Goal: Contribute content: Add original content to the website for others to see

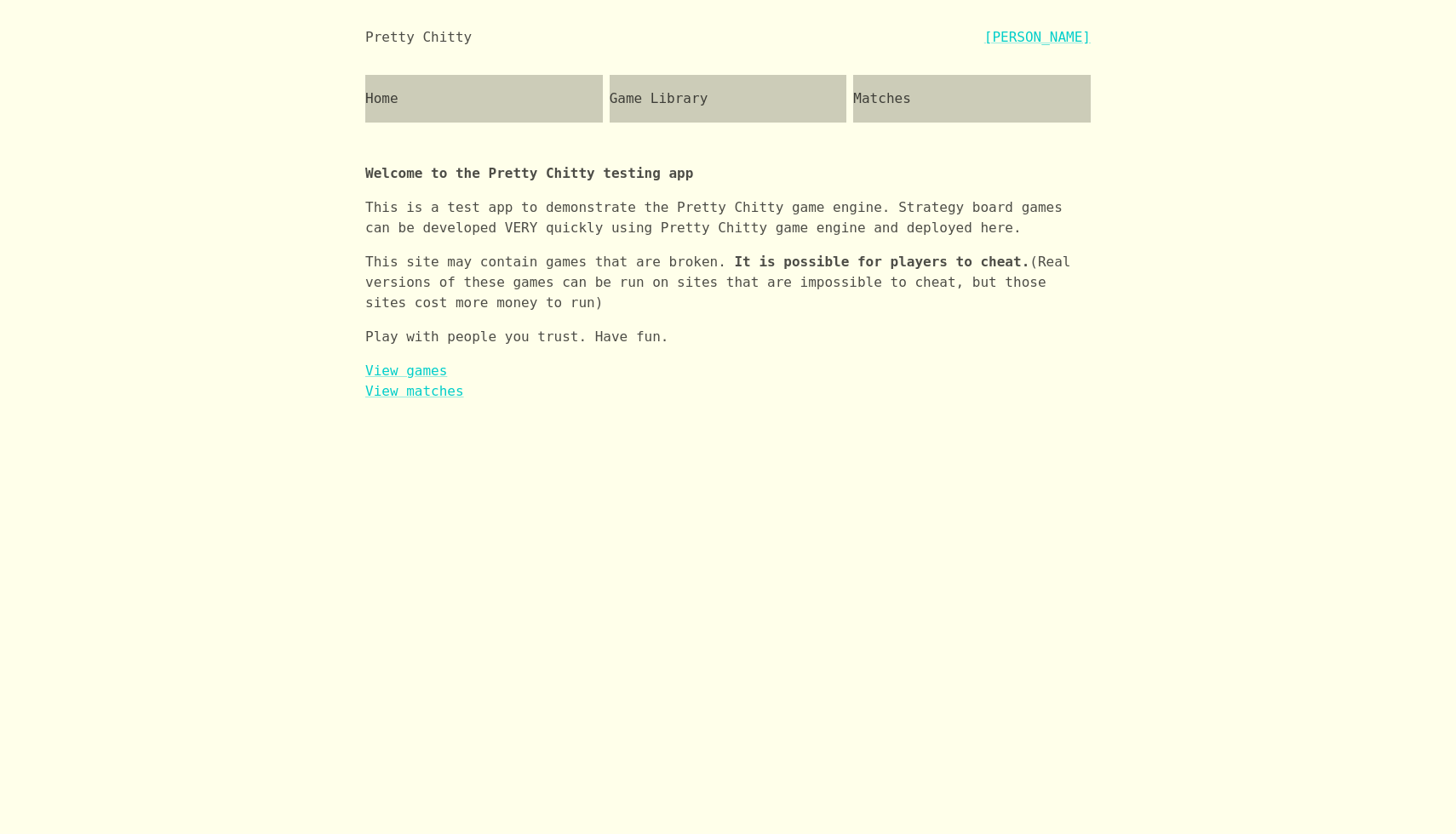
click at [682, 110] on div "Game Library" at bounding box center [728, 98] width 238 height 48
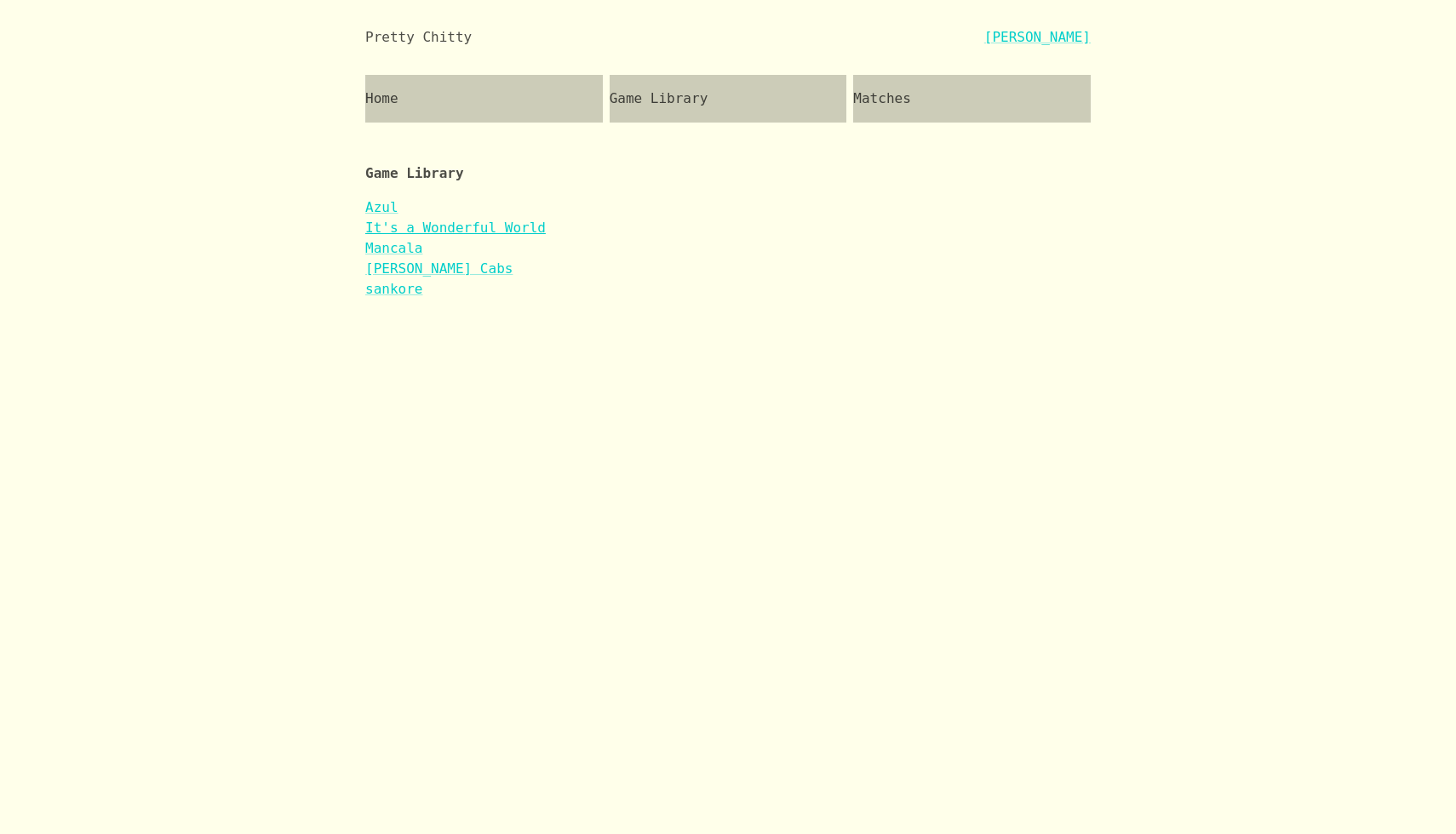
click at [490, 224] on link "It's a Wonderful World" at bounding box center [455, 228] width 181 height 16
click at [398, 290] on link "sankore" at bounding box center [393, 289] width 57 height 16
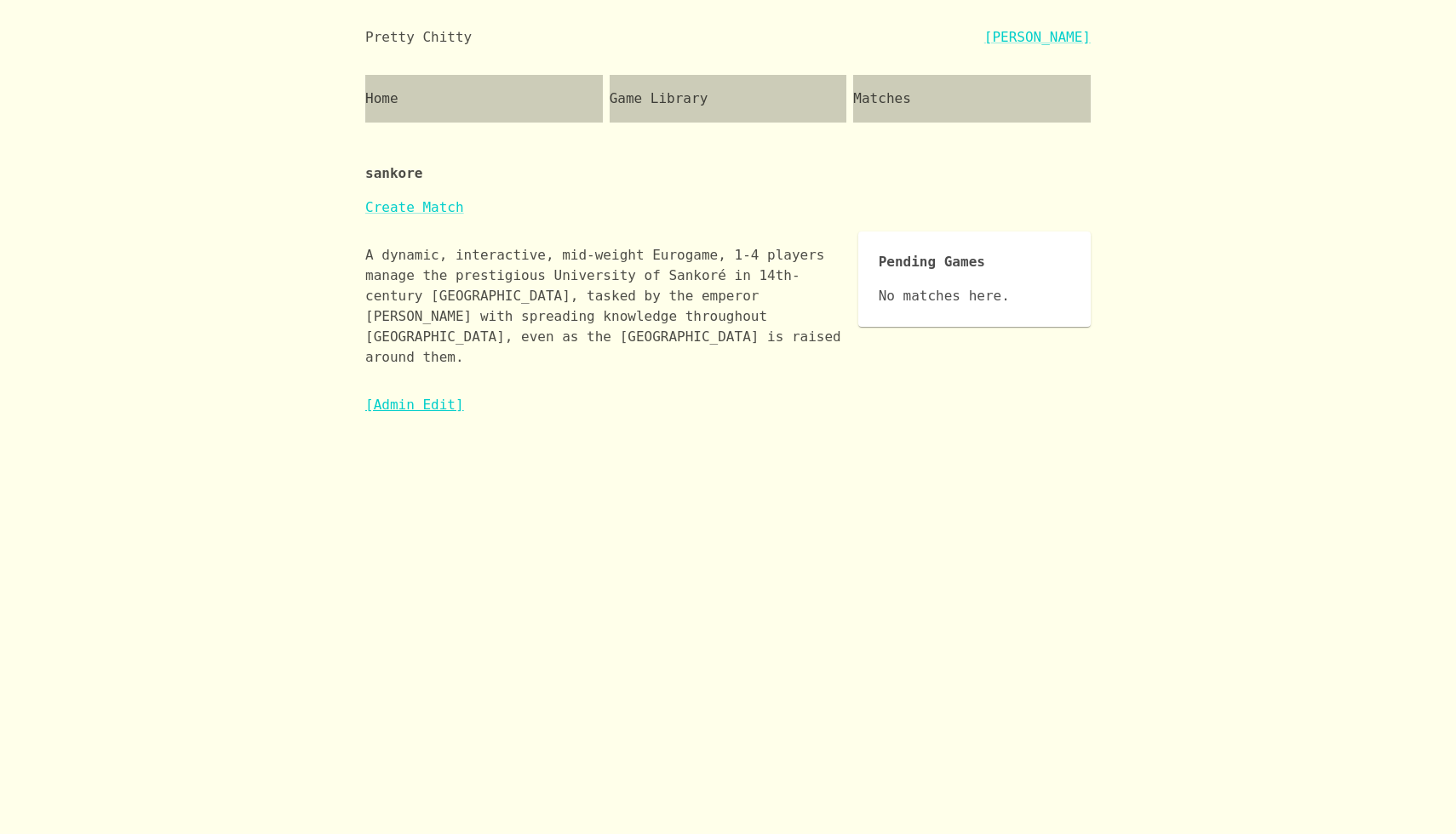
click at [437, 397] on link "[Admin Edit]" at bounding box center [414, 405] width 98 height 16
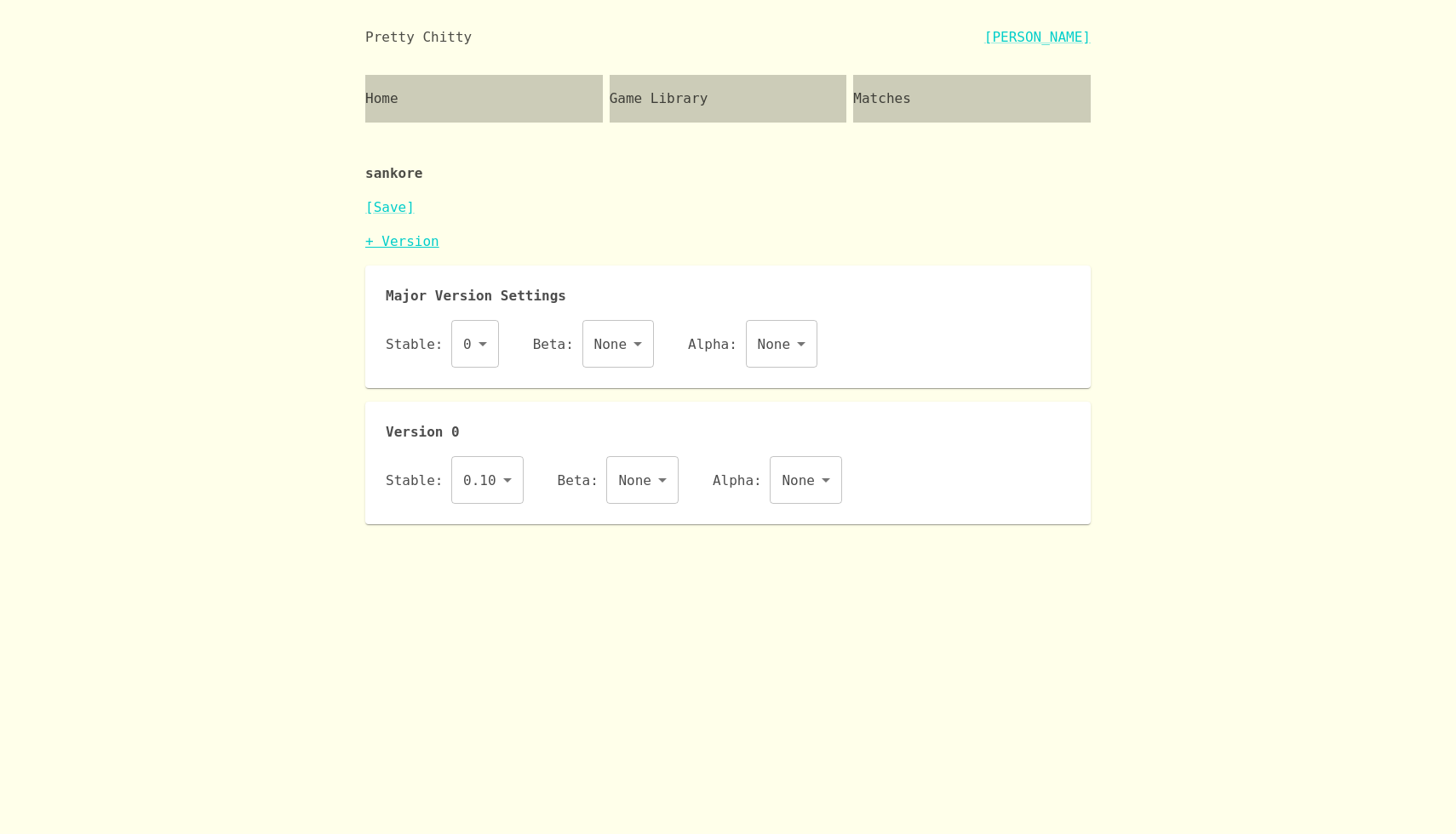
click at [396, 243] on link "+ Version" at bounding box center [402, 242] width 74 height 16
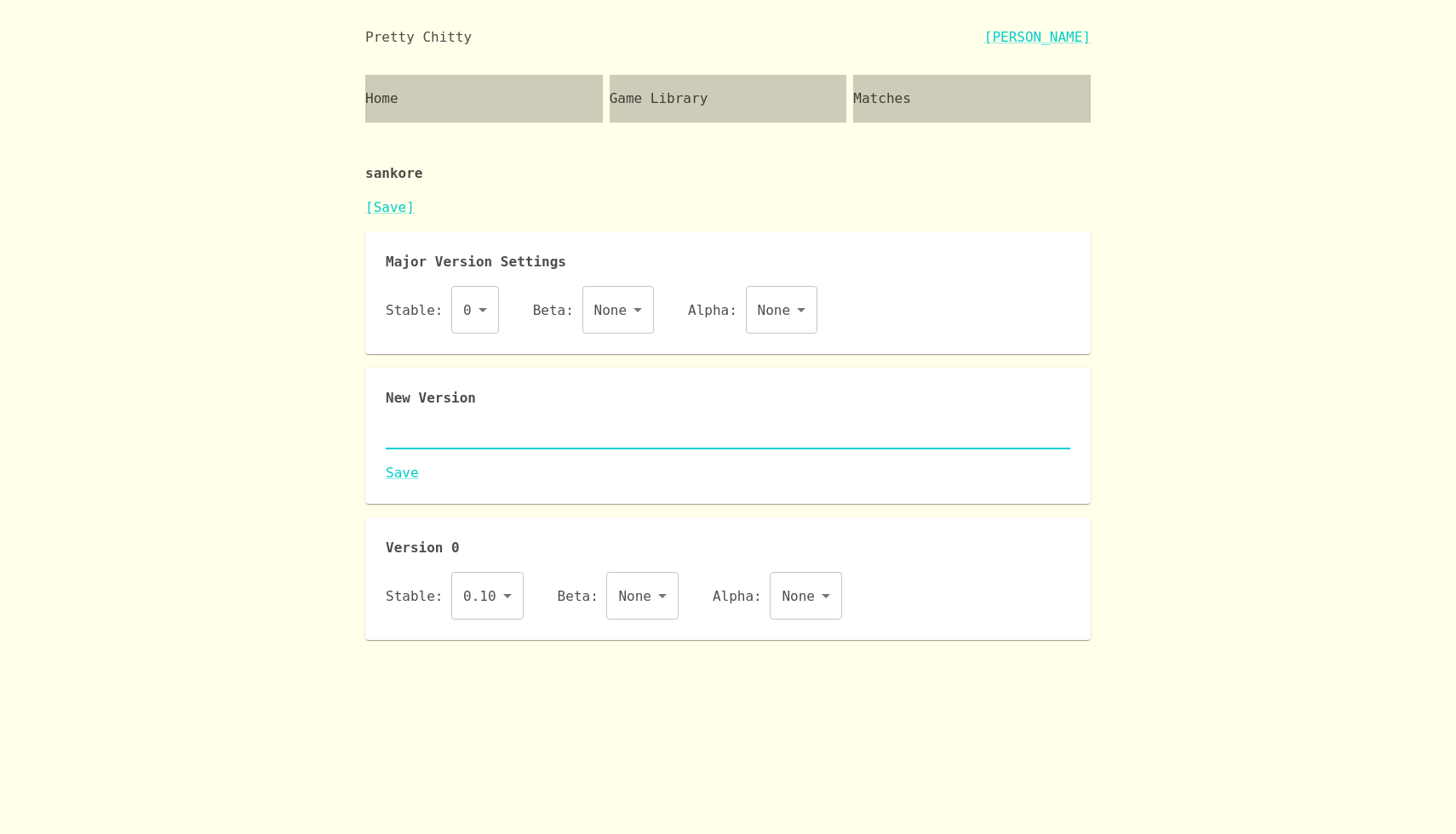
click at [467, 438] on textarea at bounding box center [728, 435] width 684 height 20
paste textarea "{ "id": "sankore", "name": "Sankoré", "major": 0, "description": "A dynamic, in…"
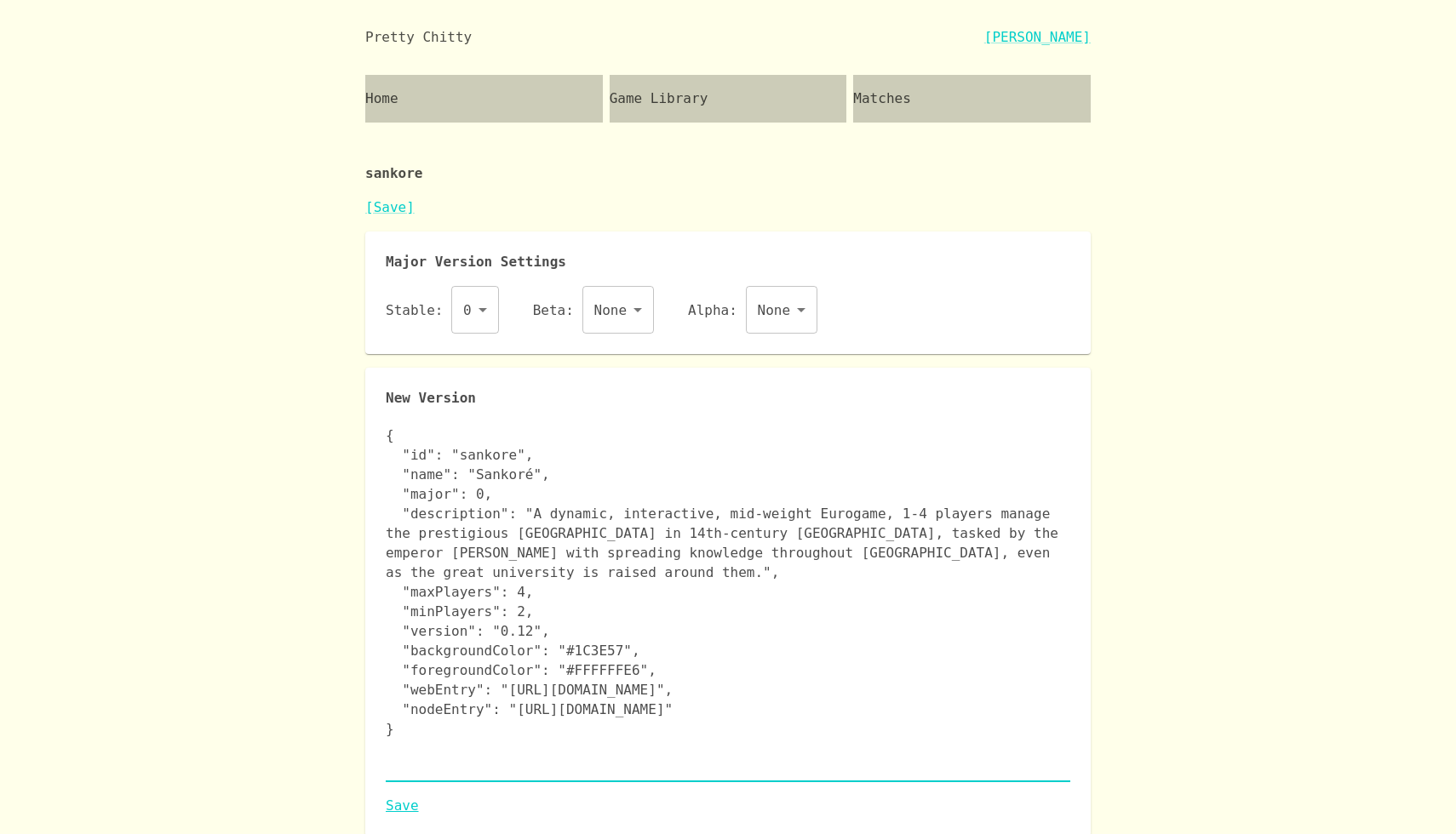
type textarea "{ "id": "sankore", "name": "Sankoré", "major": 0, "description": "A dynamic, in…"
click at [402, 808] on link "Save" at bounding box center [728, 806] width 684 height 21
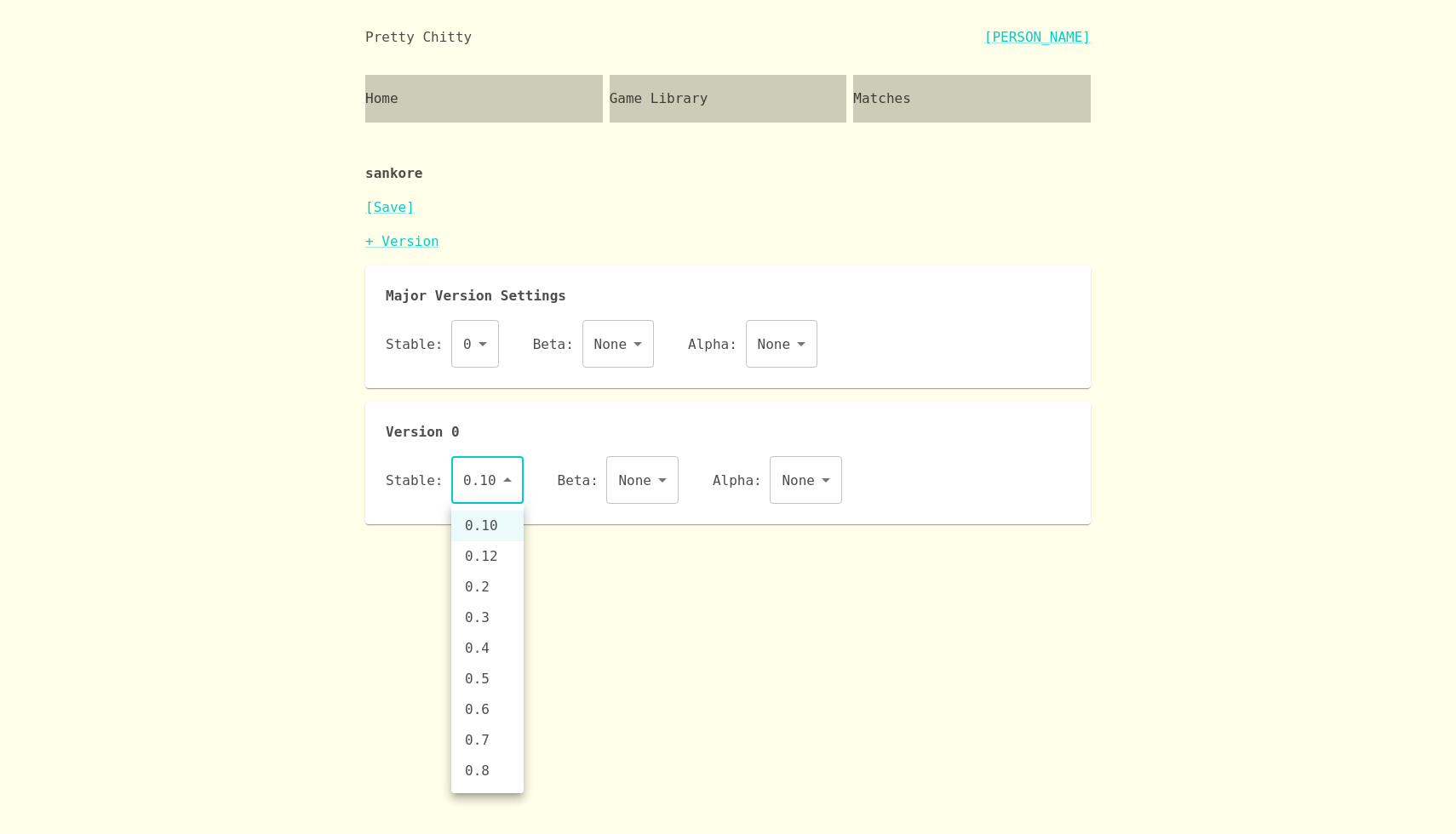
click at [494, 459] on body "Pretty Chitty Josh Breckman Home Game Library Matches sankore [Save] + Version …" at bounding box center [728, 261] width 1456 height 524
click at [501, 557] on li "0.12" at bounding box center [487, 557] width 73 height 31
type input "0.12"
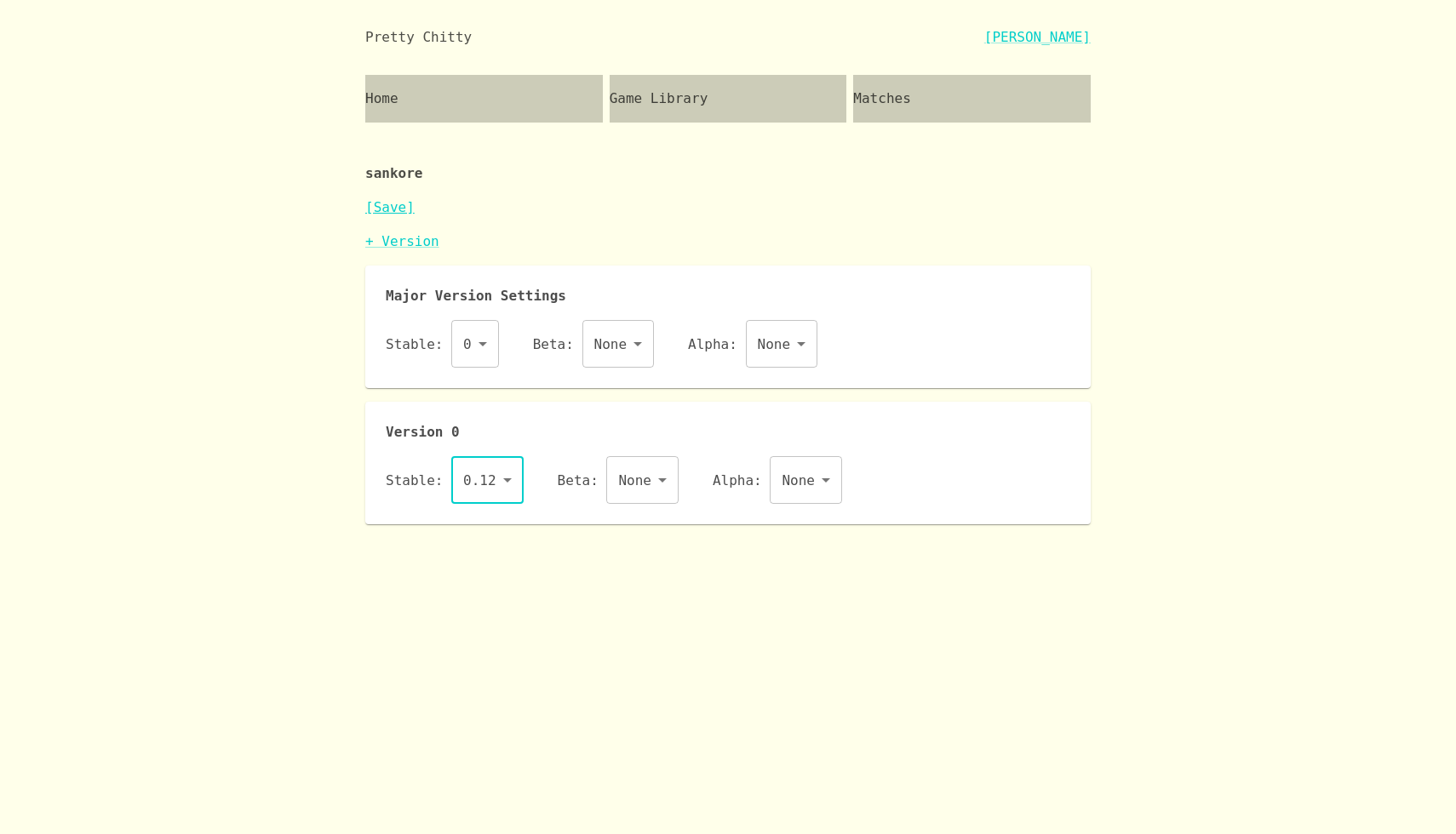
click at [405, 205] on link "[Save]" at bounding box center [390, 207] width 50 height 16
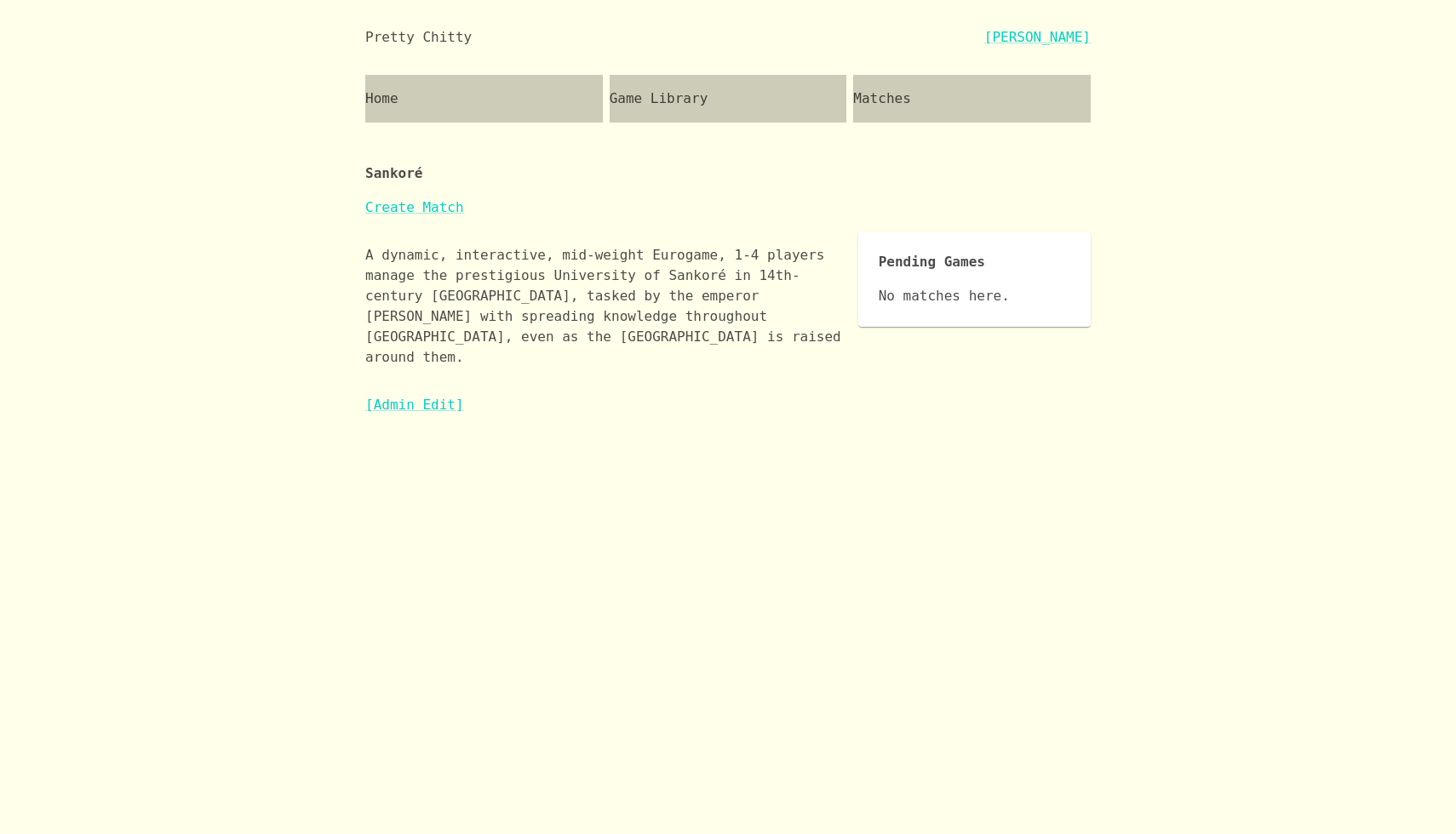
click at [916, 109] on div "Matches" at bounding box center [972, 98] width 238 height 48
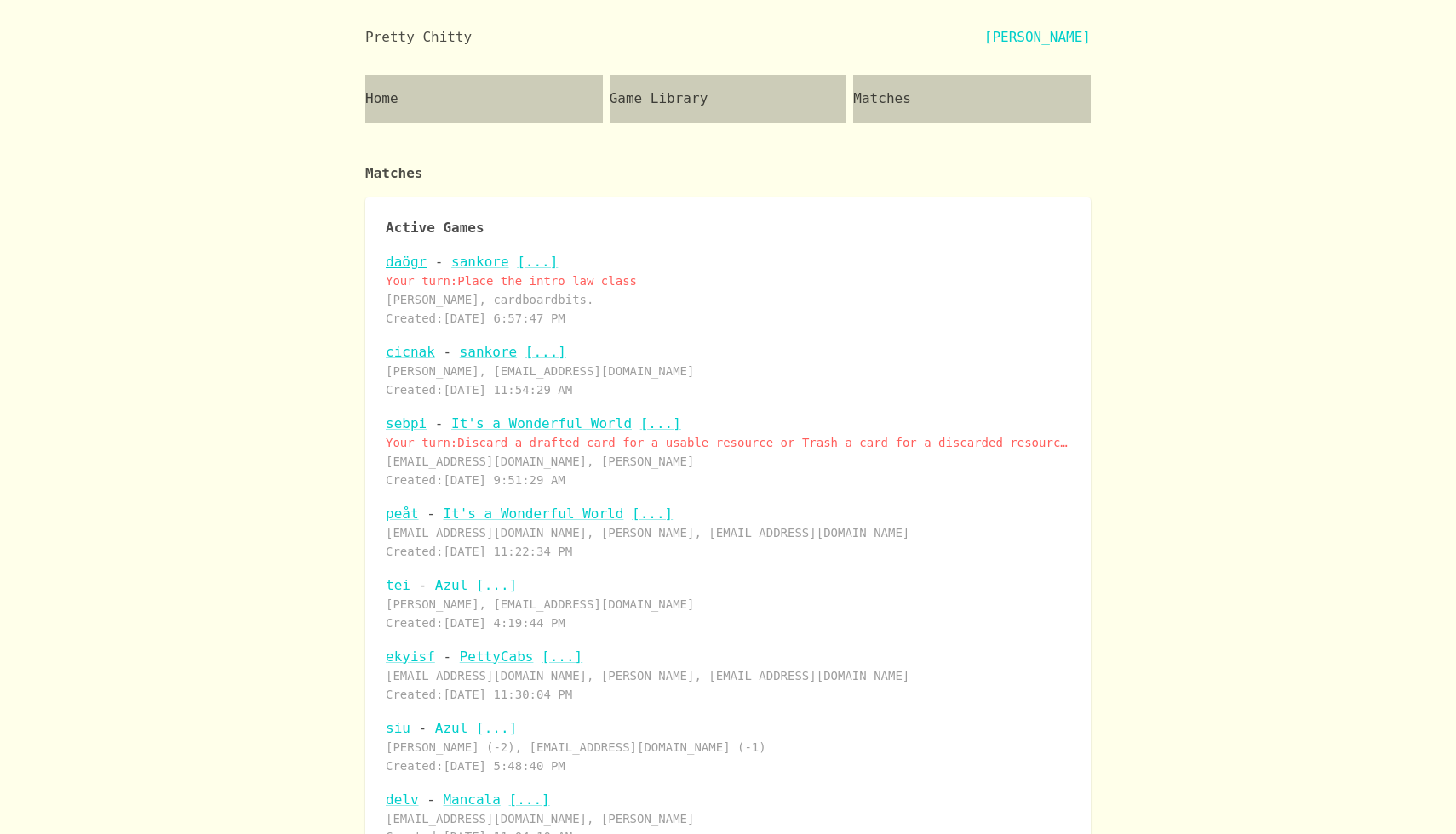
click at [403, 263] on link "daögr" at bounding box center [406, 261] width 41 height 16
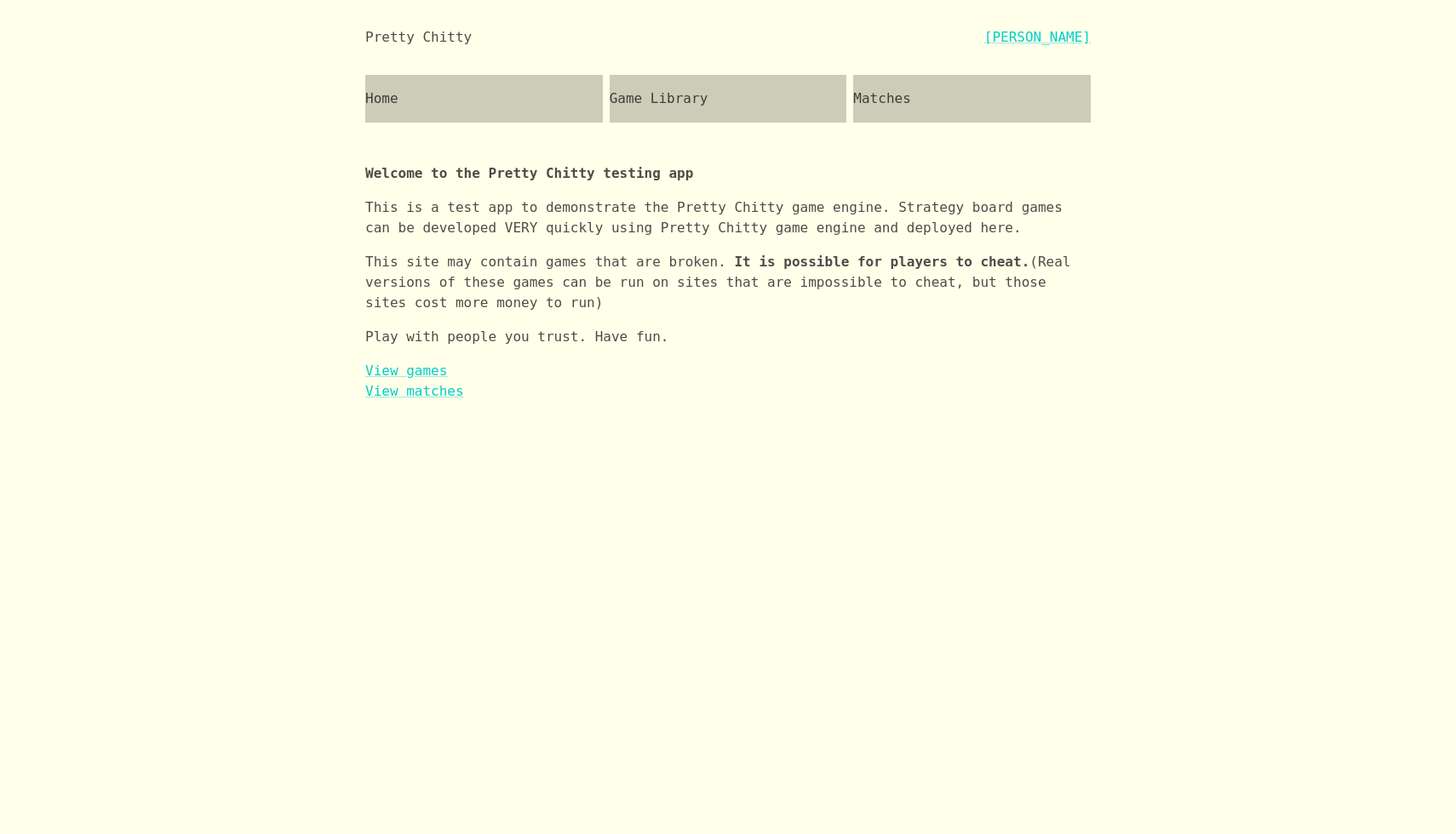
click at [713, 82] on div "Game Library" at bounding box center [728, 98] width 238 height 48
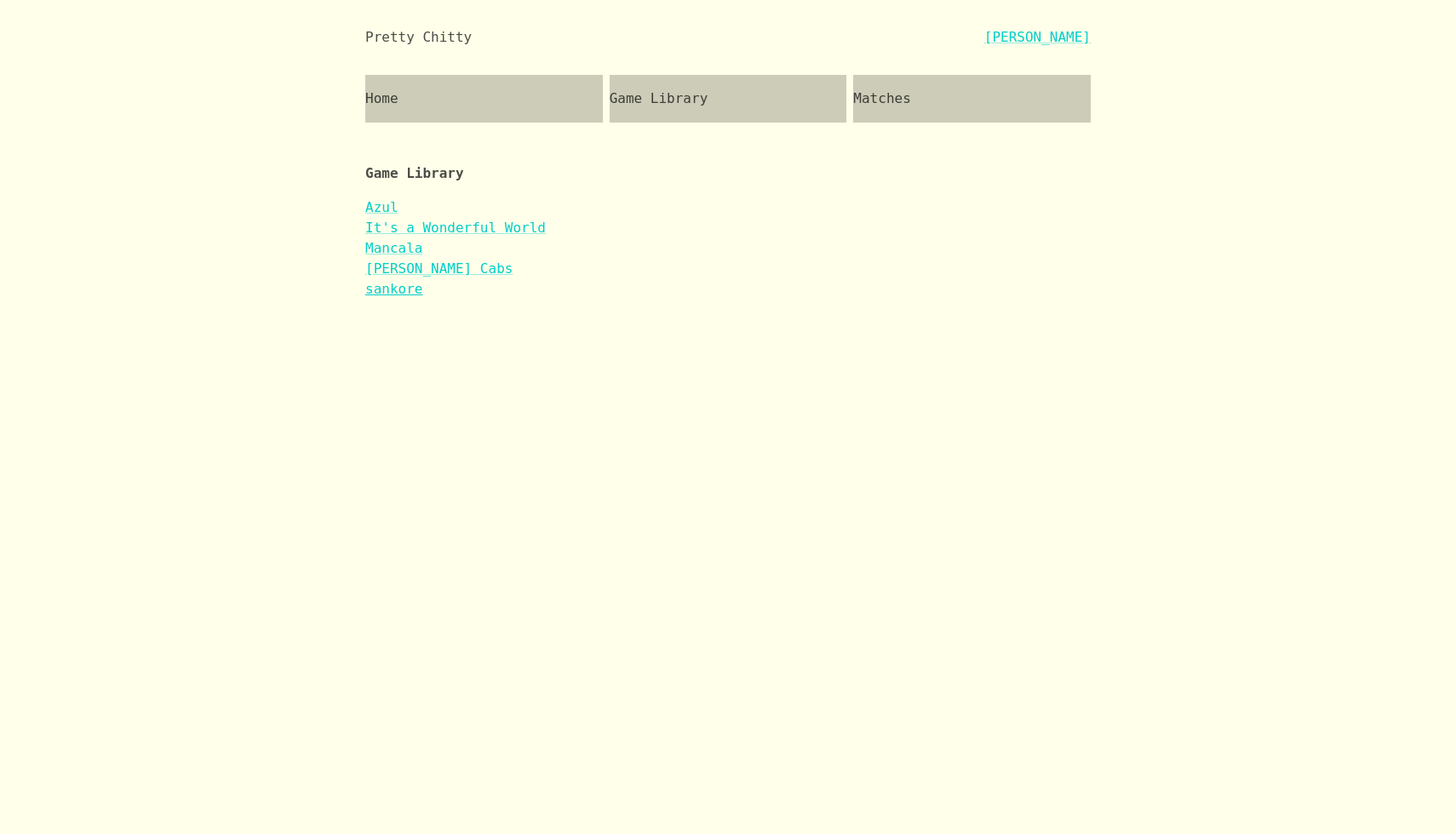
click at [406, 287] on link "sankore" at bounding box center [393, 289] width 57 height 16
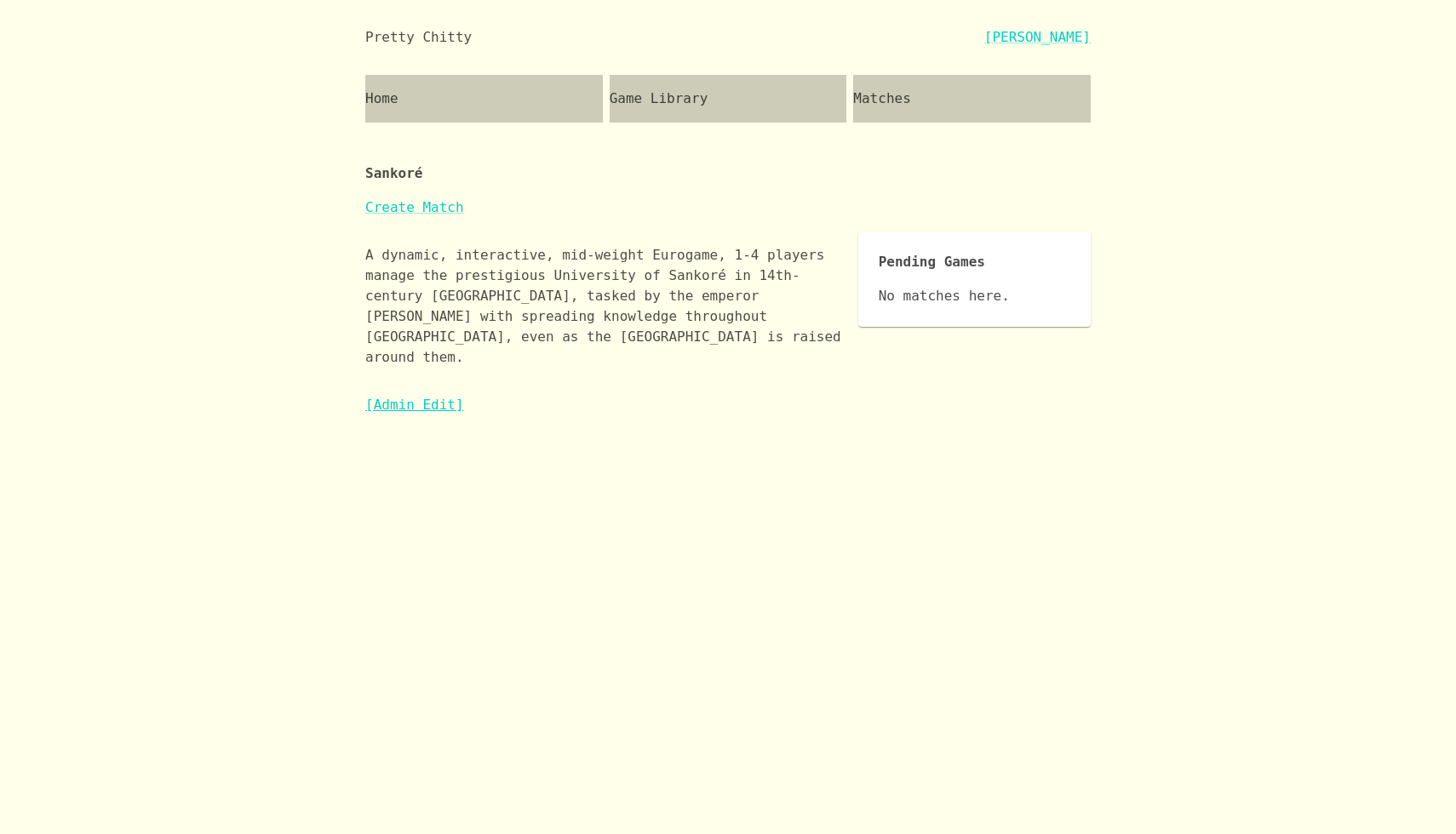
click at [427, 397] on link "[Admin Edit]" at bounding box center [414, 405] width 98 height 16
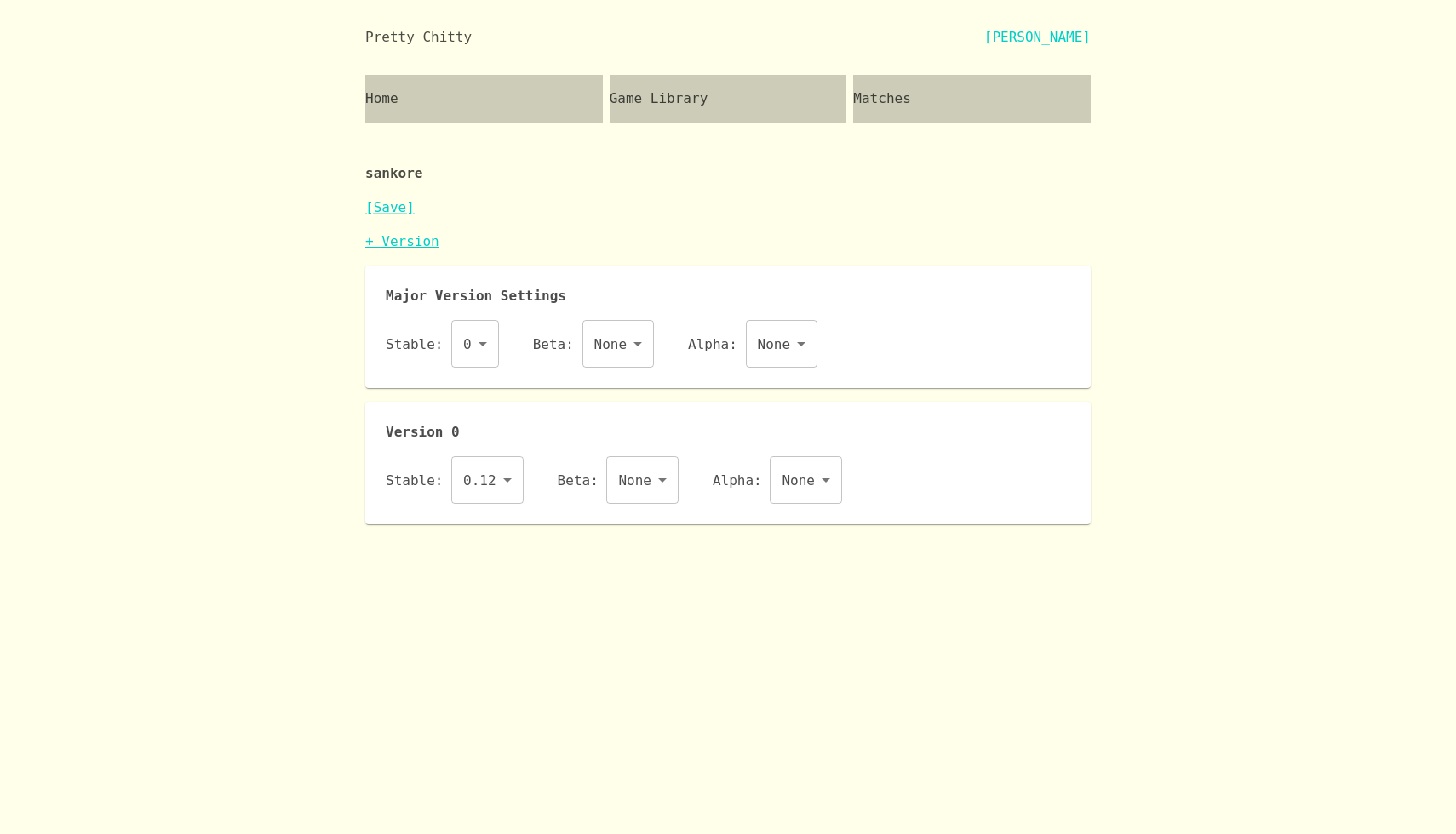
click at [394, 236] on link "+ Version" at bounding box center [402, 242] width 74 height 16
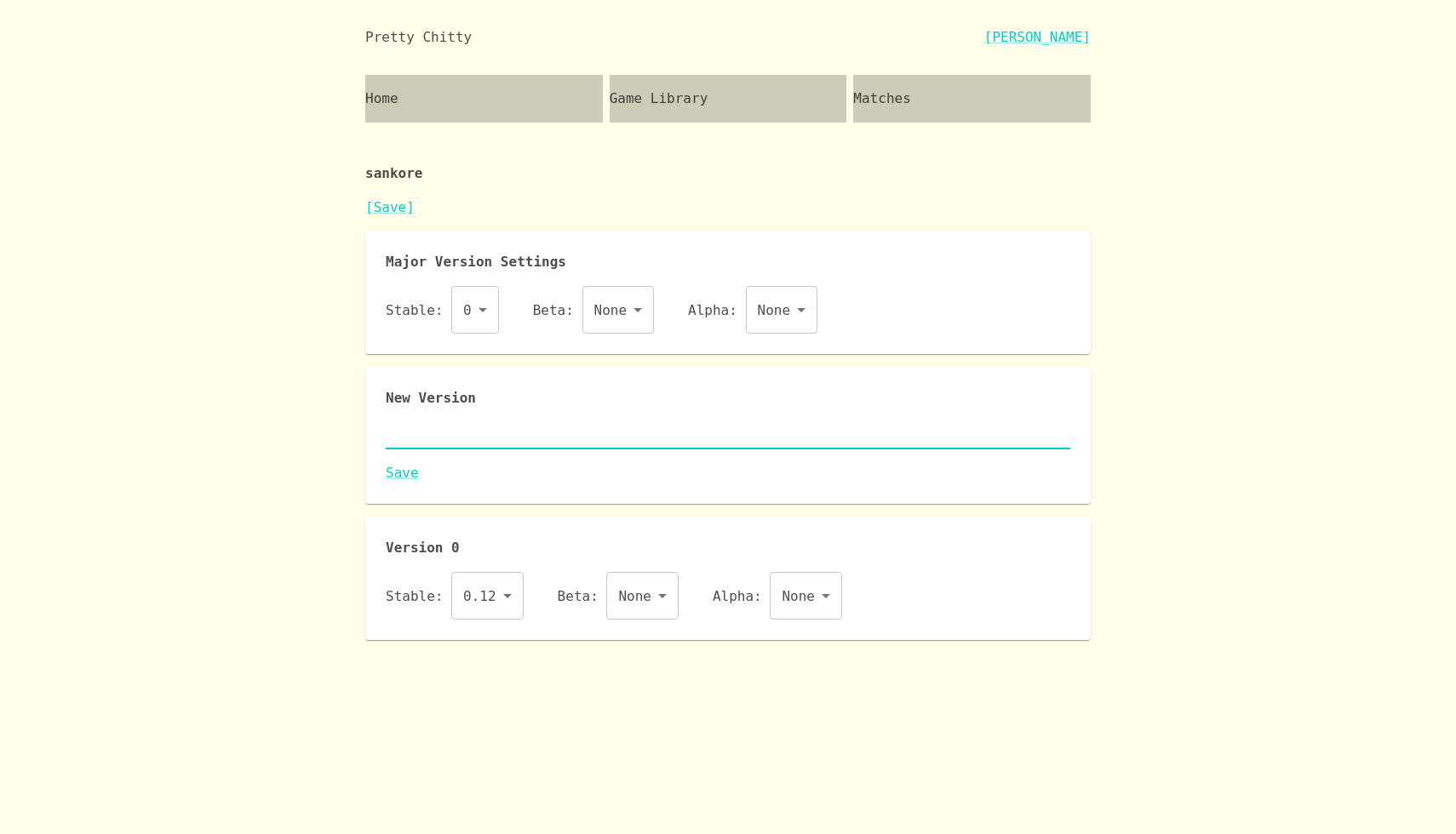
click at [464, 435] on textarea at bounding box center [728, 435] width 684 height 20
paste textarea "{ "id": "sankore", "name": "Sankoré", "major": 0, "description": "A dynamic, in…"
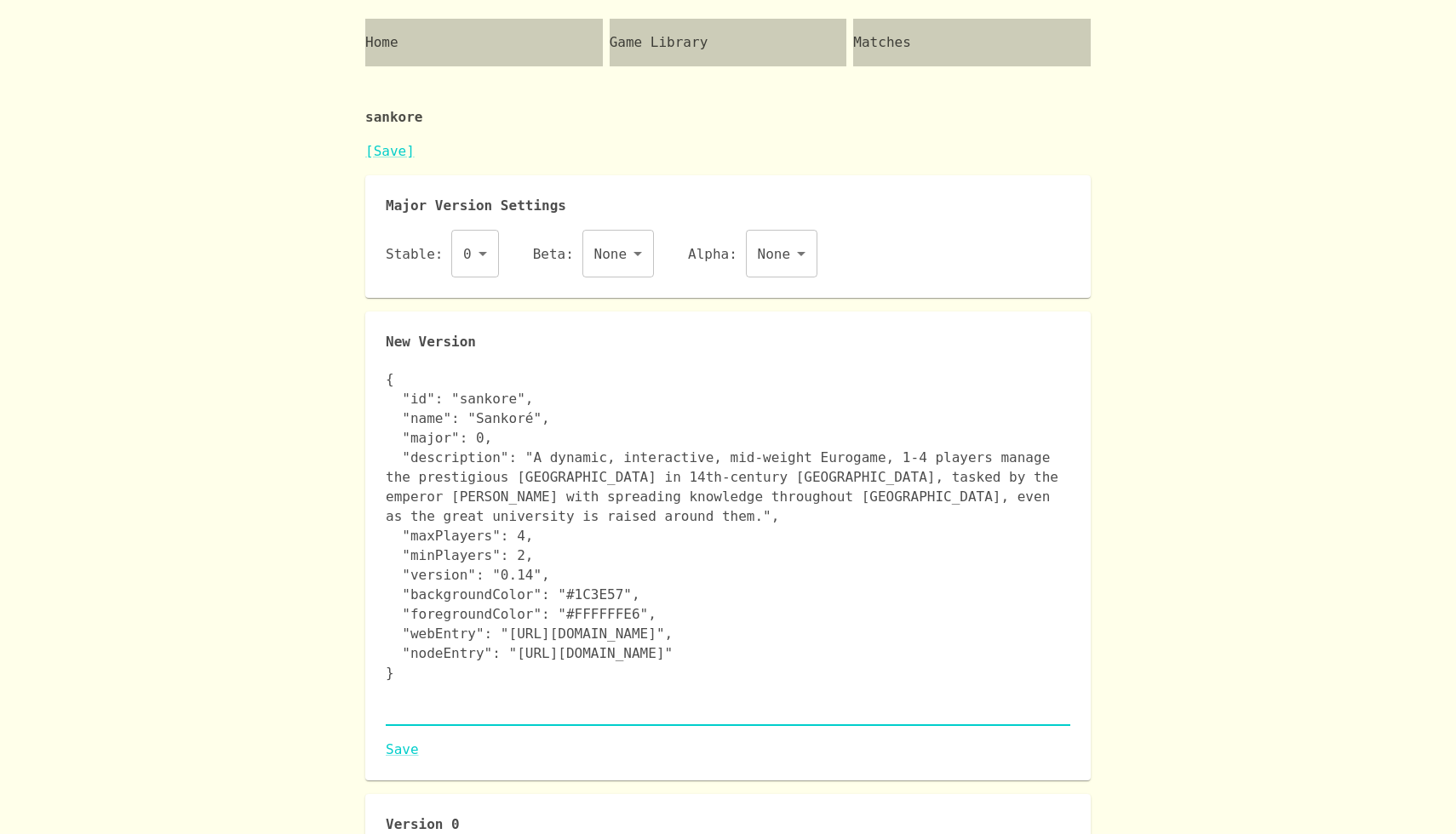
scroll to position [152, 0]
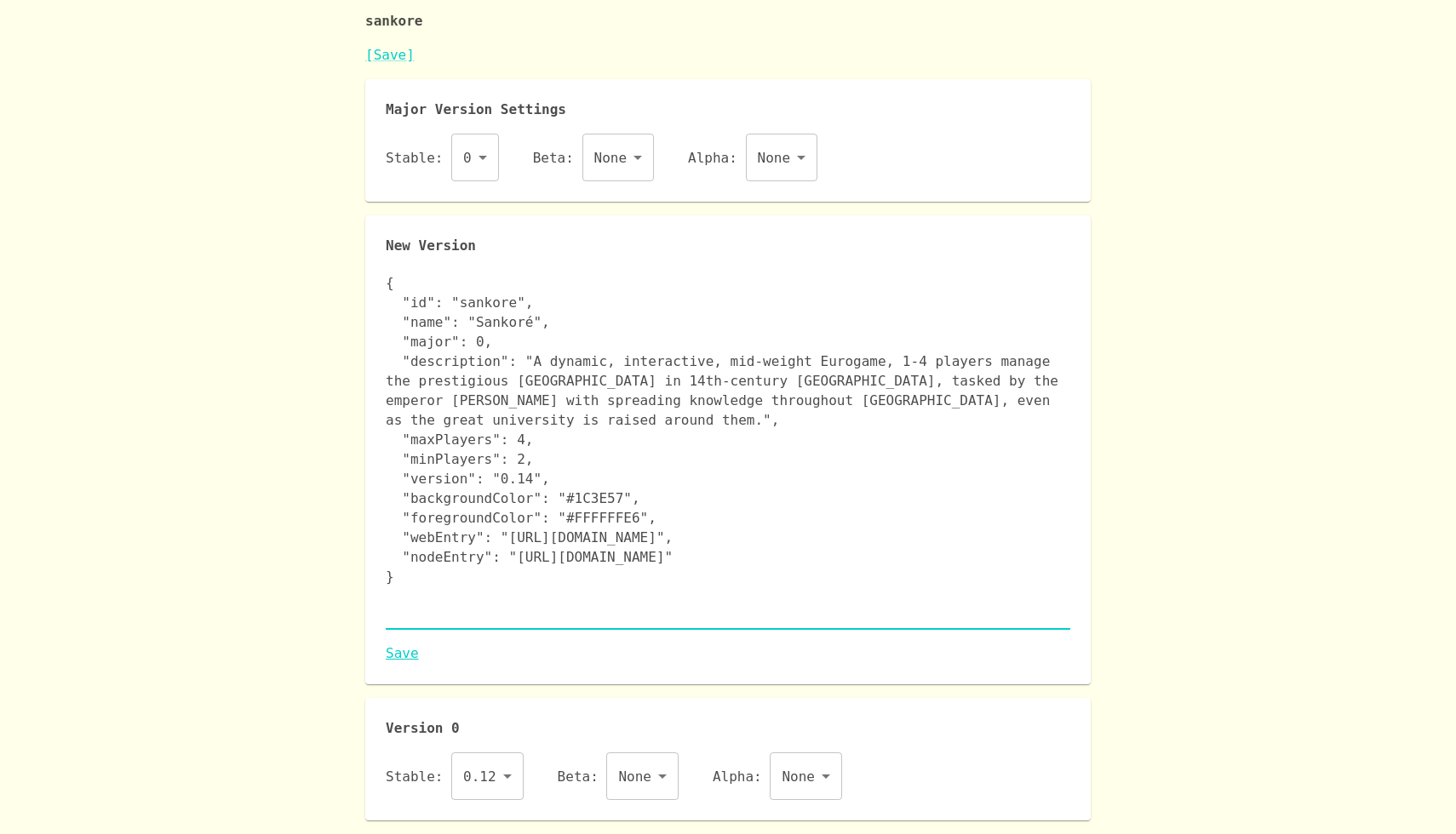
type textarea "{ "id": "sankore", "name": "Sankoré", "major": 0, "description": "A dynamic, in…"
click at [405, 652] on link "Save" at bounding box center [728, 653] width 684 height 21
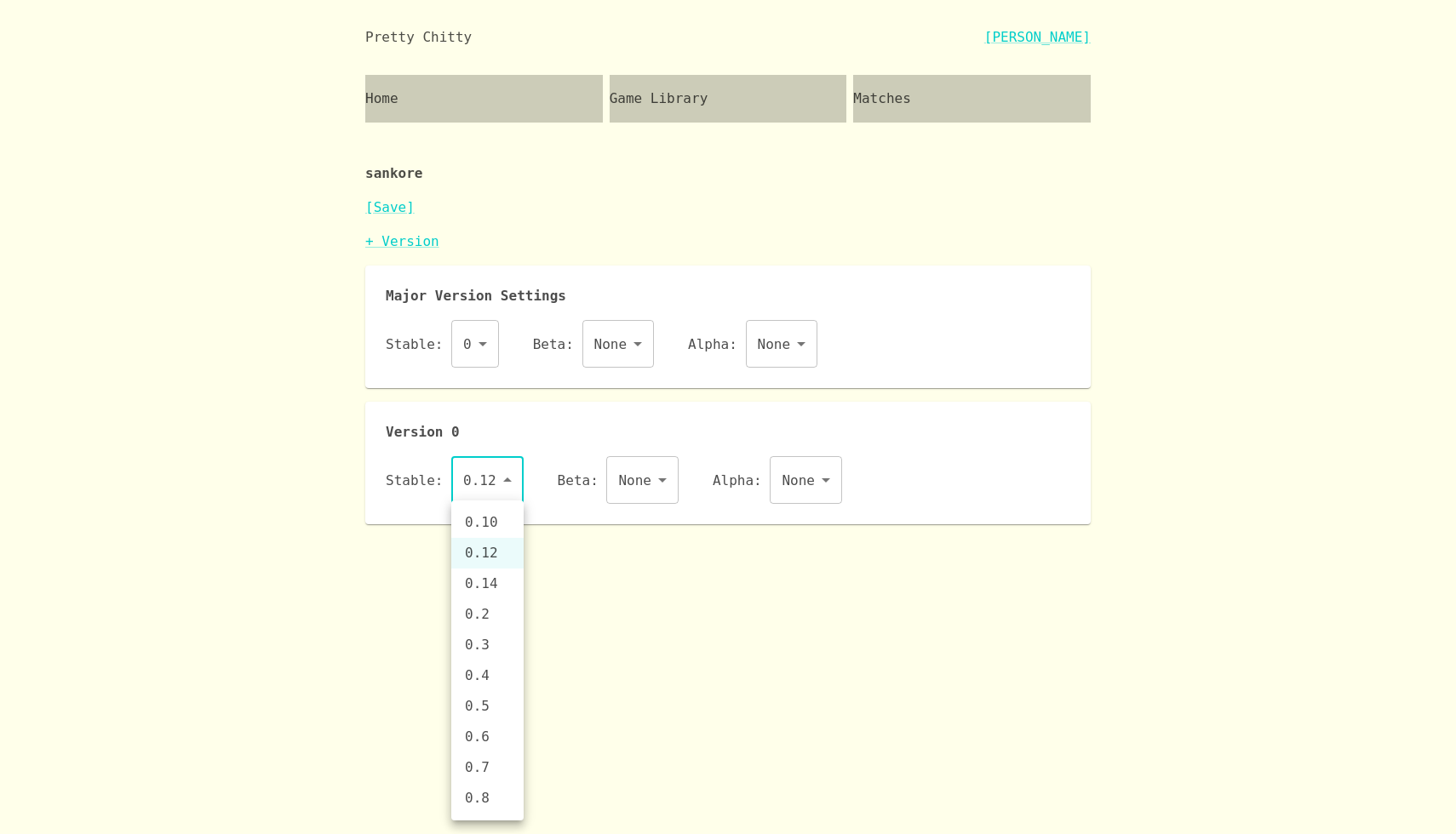
click at [498, 488] on body "Pretty Chitty Josh Breckman Home Game Library Matches sankore [Save] + Version …" at bounding box center [728, 261] width 1456 height 524
click at [495, 582] on li "0.14" at bounding box center [487, 584] width 73 height 31
type input "0.14"
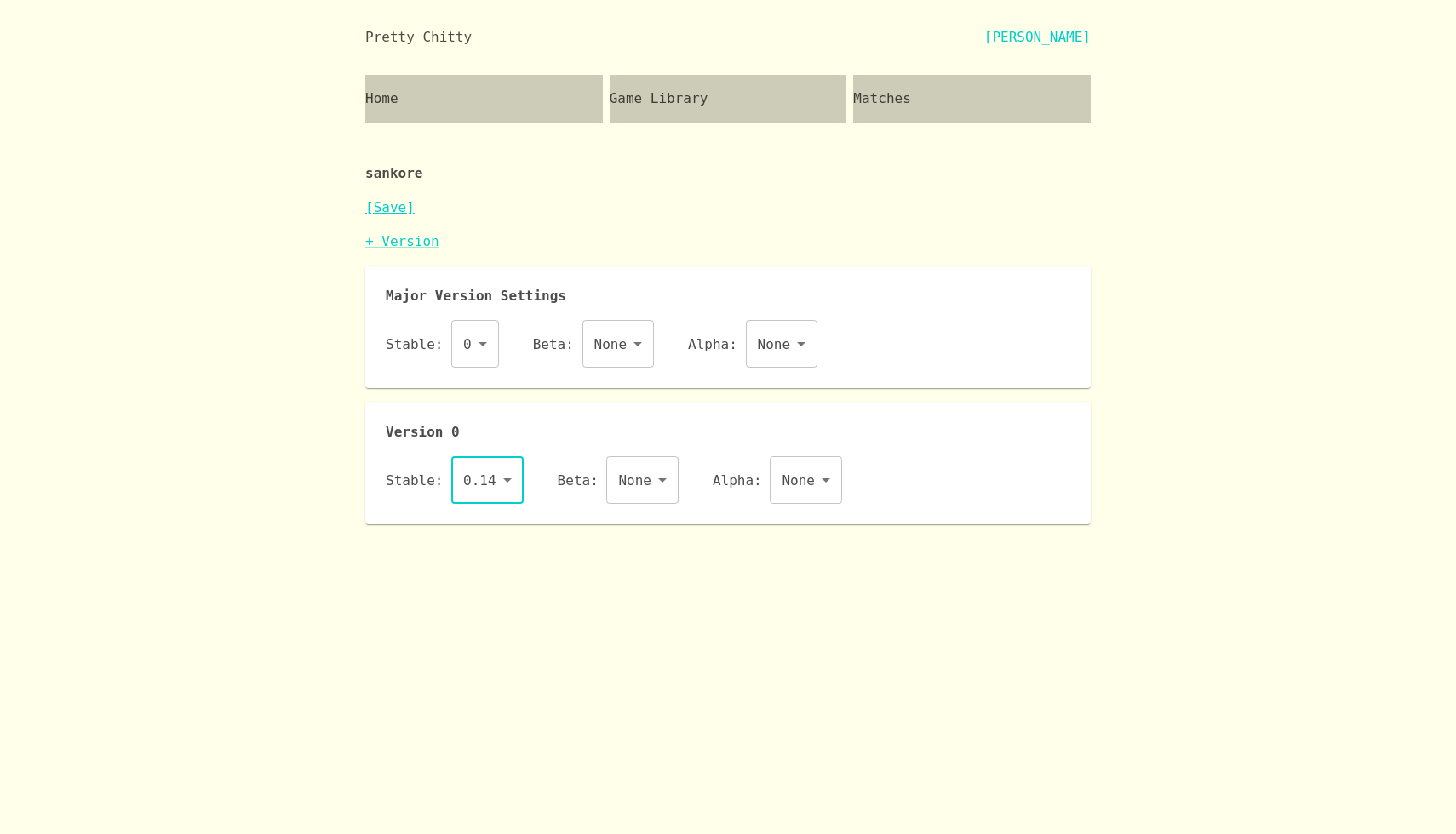
click at [402, 208] on link "[Save]" at bounding box center [390, 207] width 50 height 16
click at [956, 98] on div "Matches" at bounding box center [972, 98] width 238 height 48
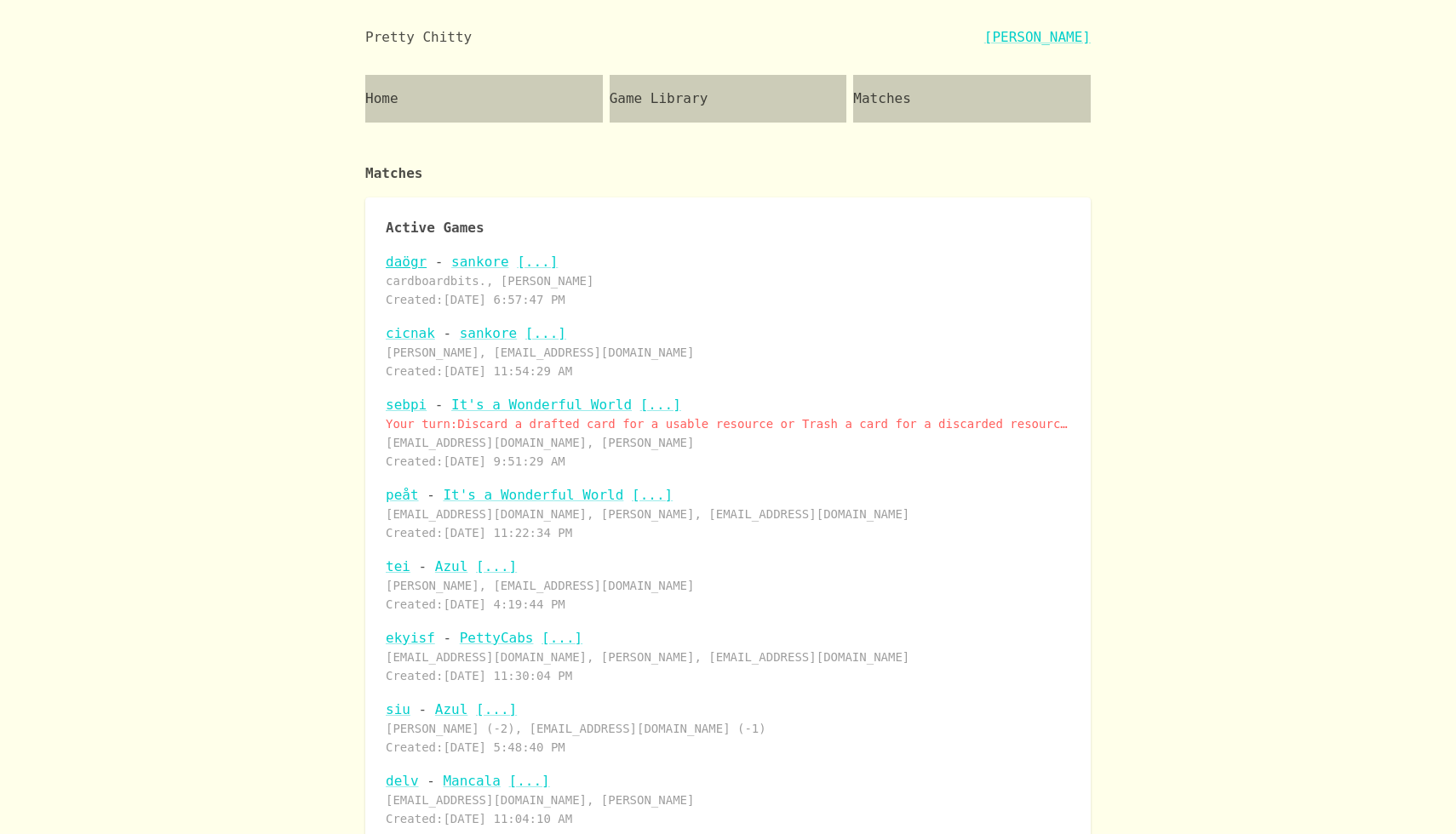
click at [414, 258] on link "daögr" at bounding box center [406, 261] width 41 height 16
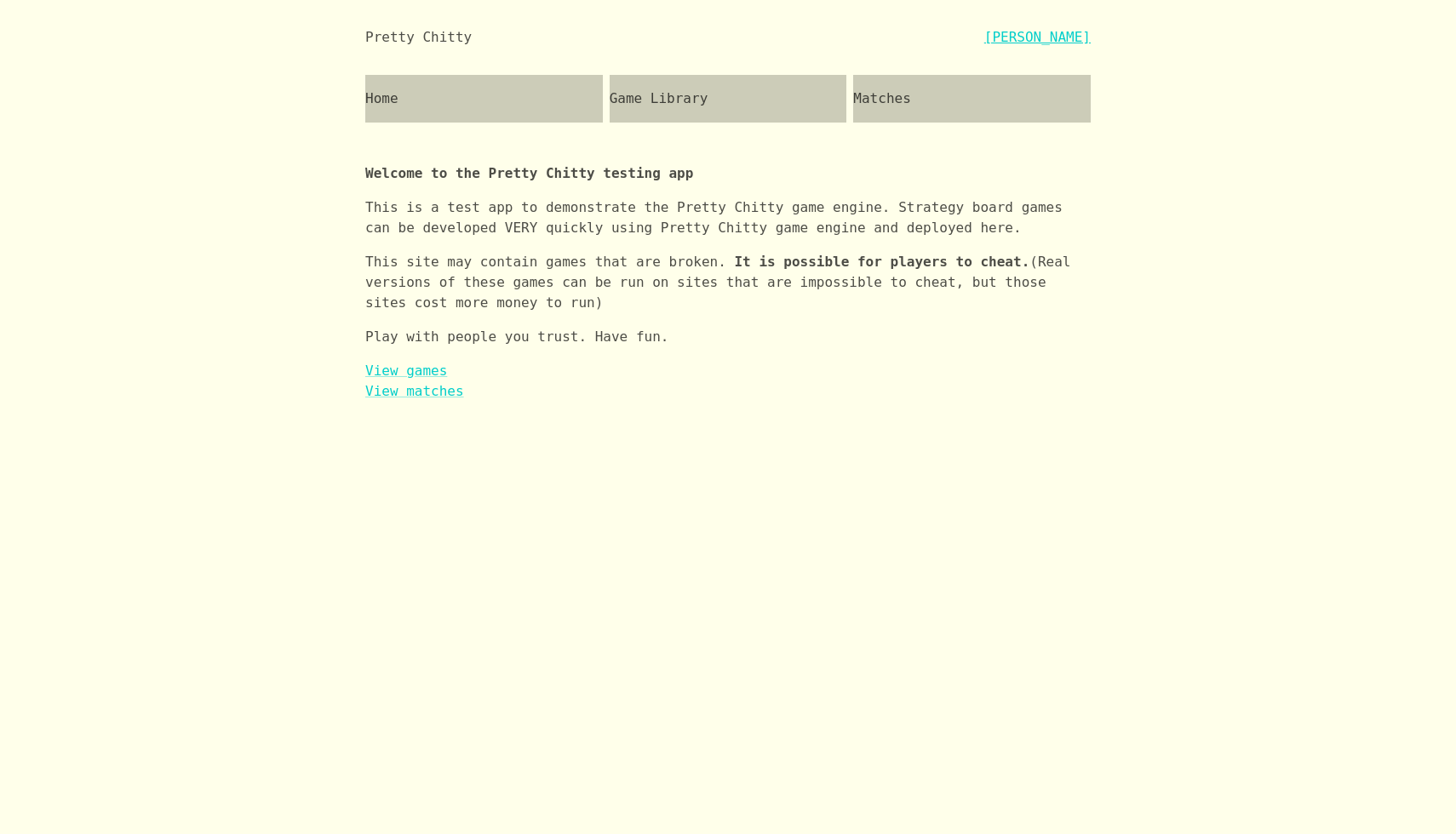
click at [1049, 34] on link "[PERSON_NAME]" at bounding box center [1037, 37] width 106 height 21
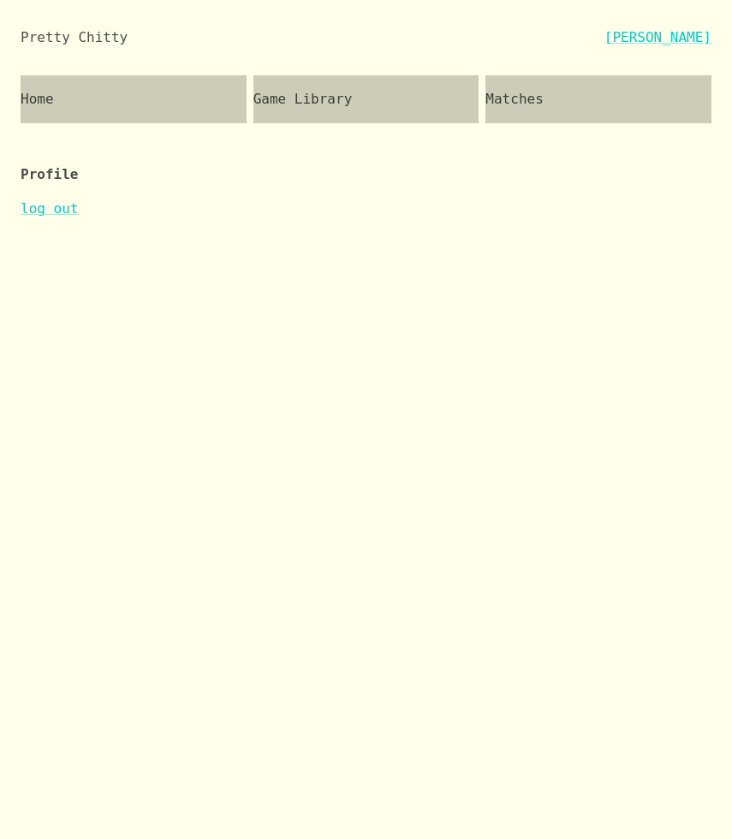
click at [574, 104] on div "Matches" at bounding box center [599, 99] width 226 height 48
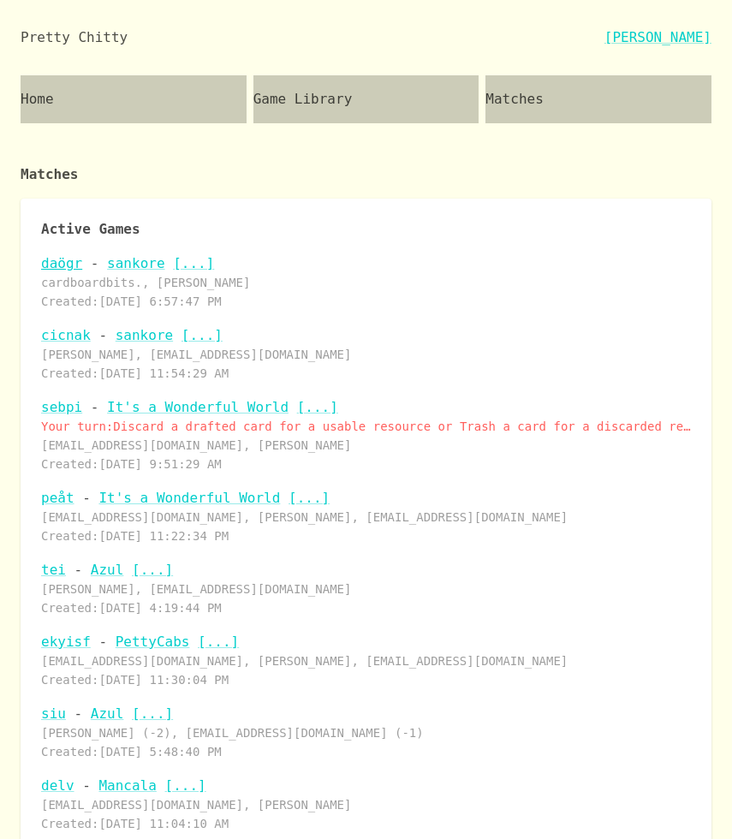
click at [67, 266] on link "daögr" at bounding box center [61, 263] width 41 height 16
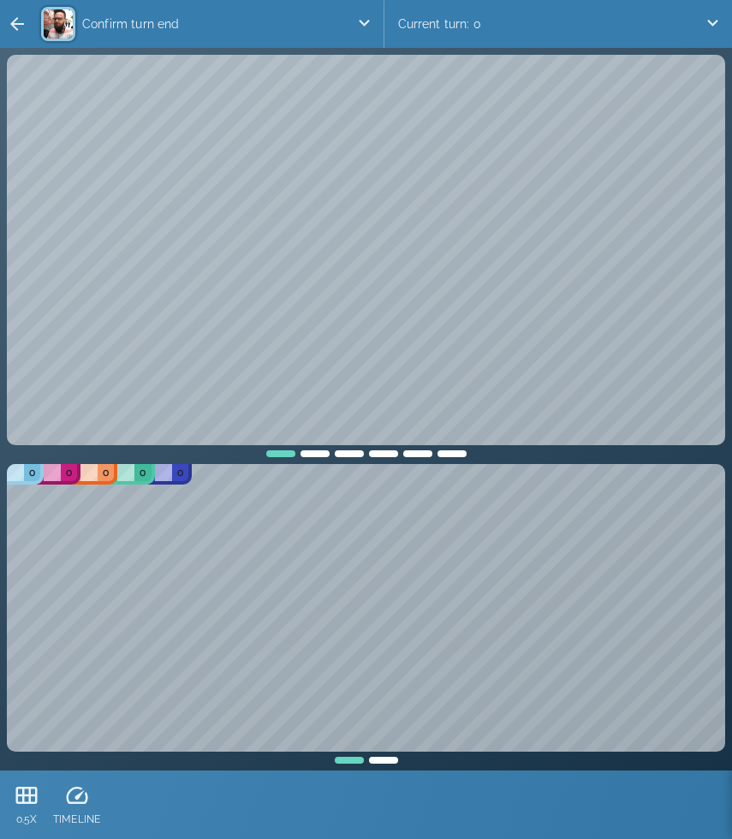
click at [259, 17] on p "Confirm turn end" at bounding box center [215, 24] width 281 height 34
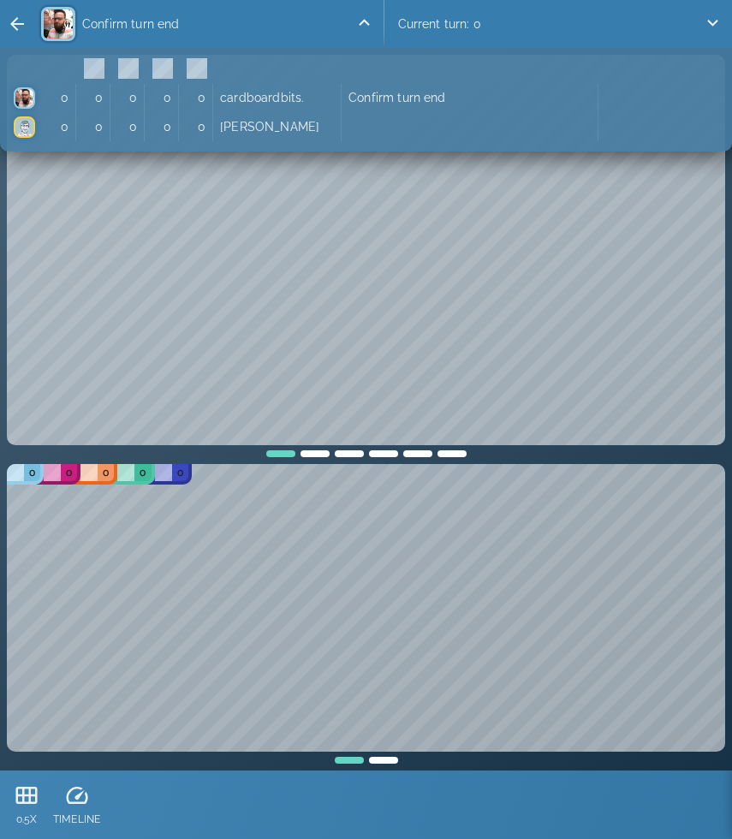
click at [259, 17] on p "Confirm turn end" at bounding box center [215, 24] width 281 height 34
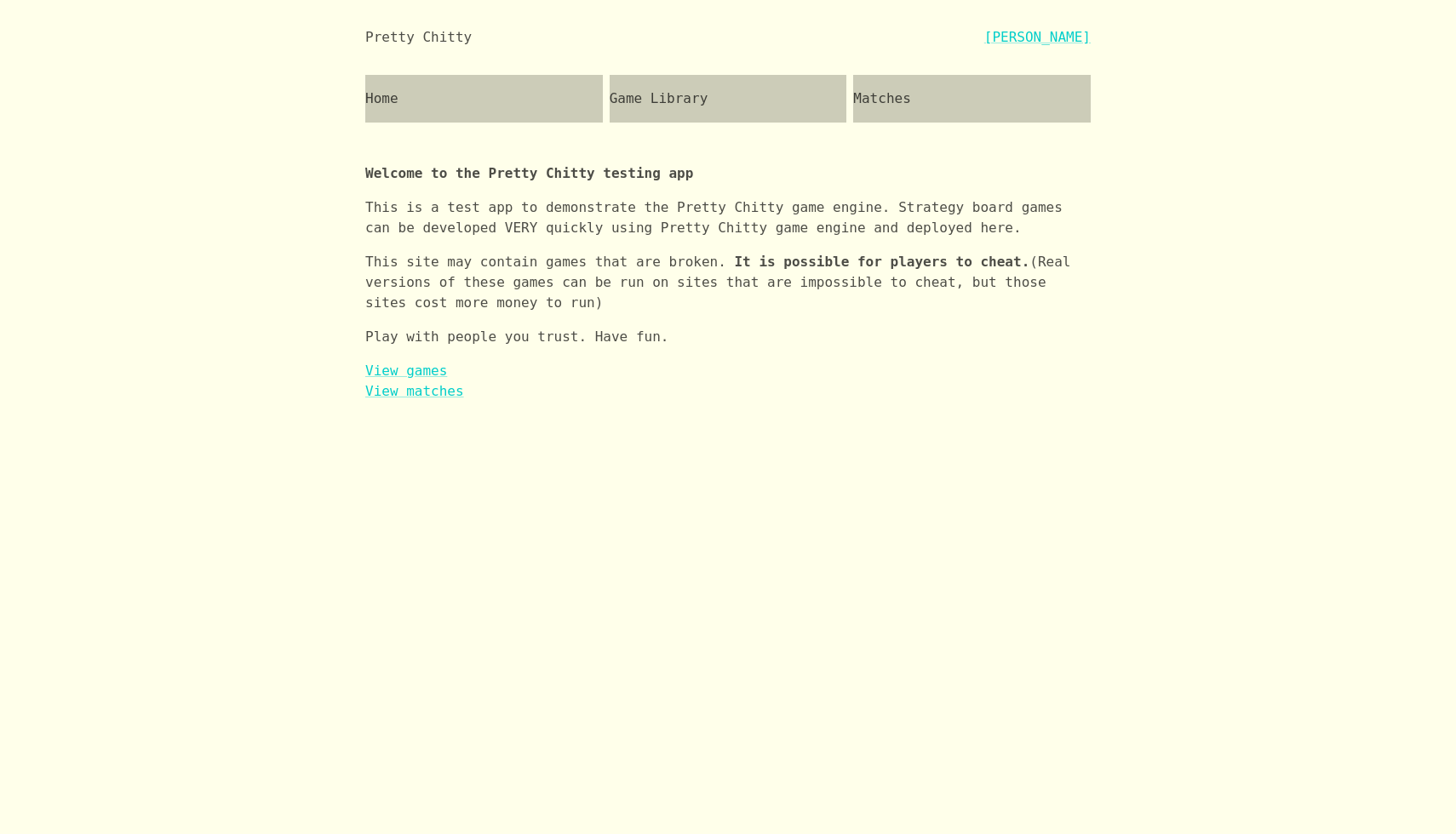
click at [713, 103] on div "Game Library" at bounding box center [728, 98] width 238 height 48
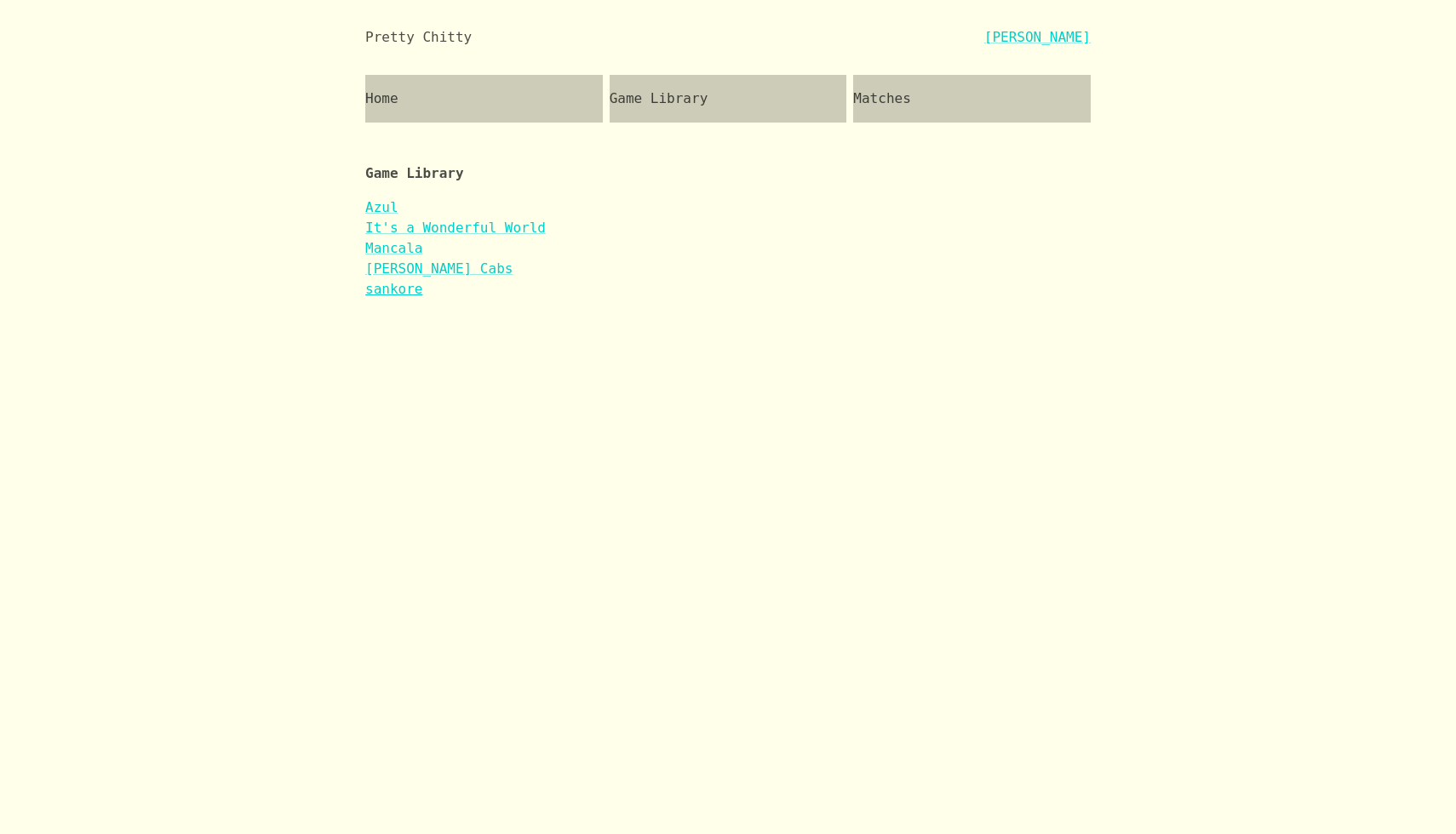
click at [407, 287] on link "sankore" at bounding box center [393, 289] width 57 height 16
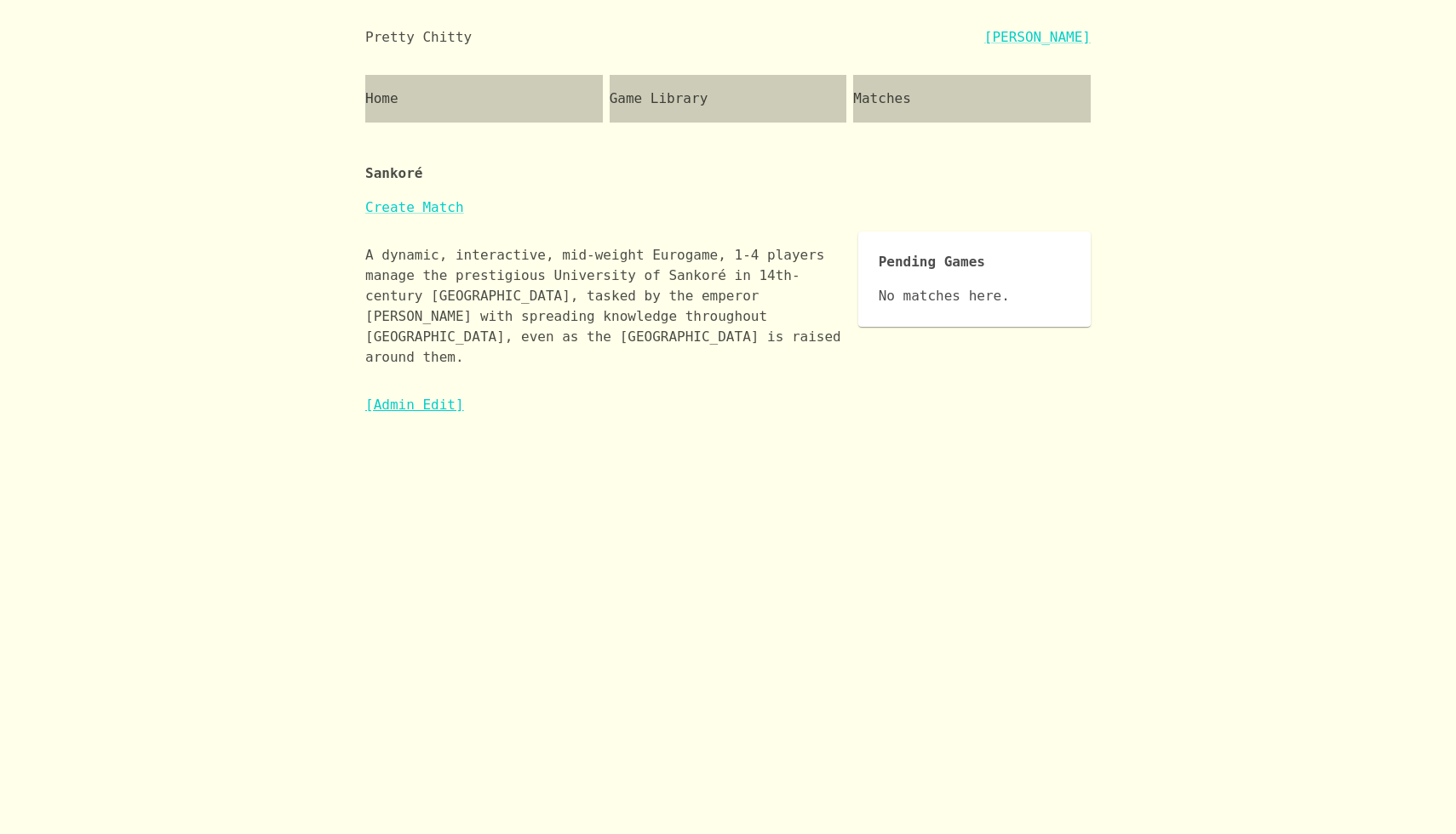
click at [434, 397] on link "[Admin Edit]" at bounding box center [414, 405] width 98 height 16
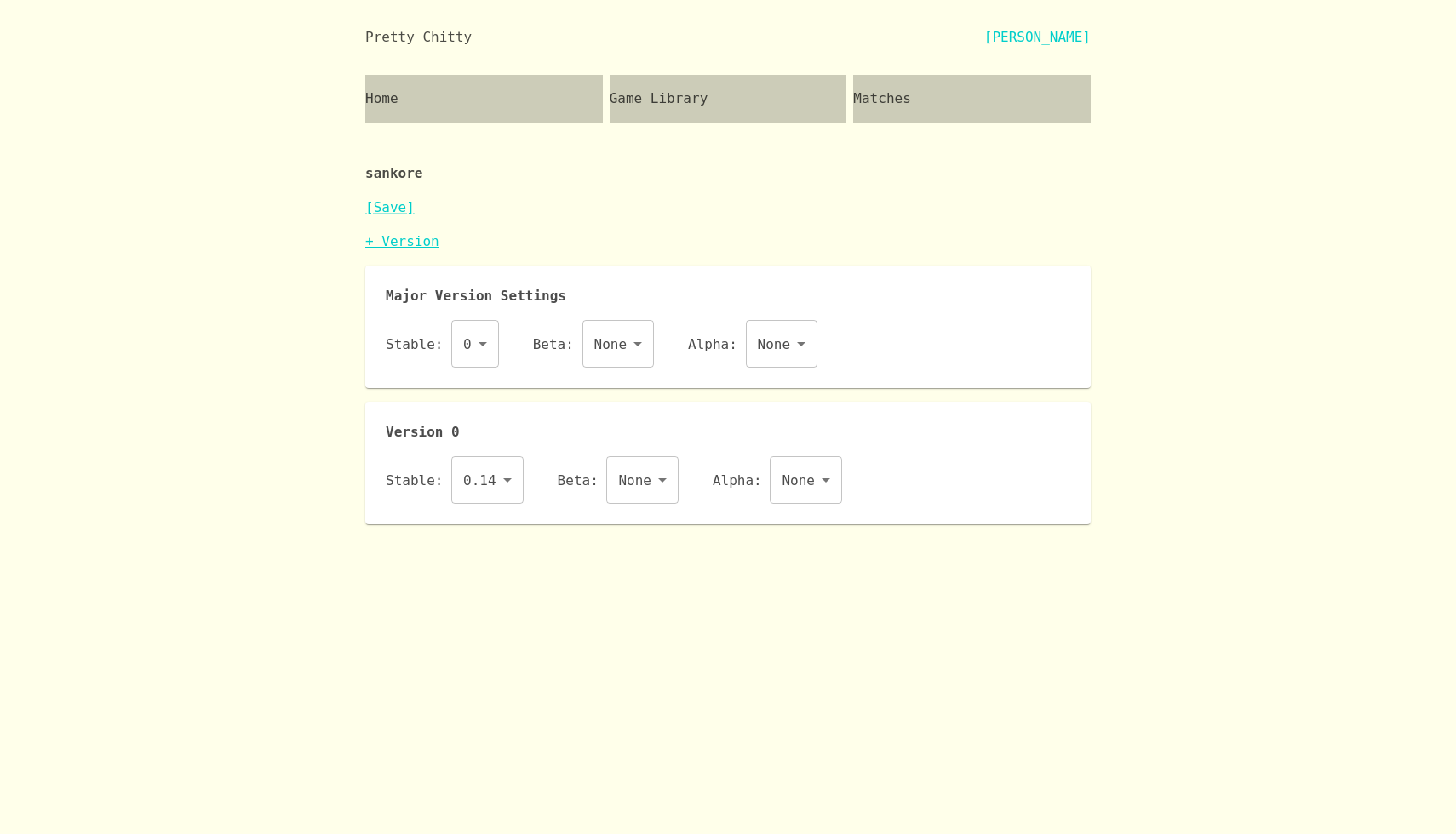
click at [406, 237] on link "+ Version" at bounding box center [402, 242] width 74 height 16
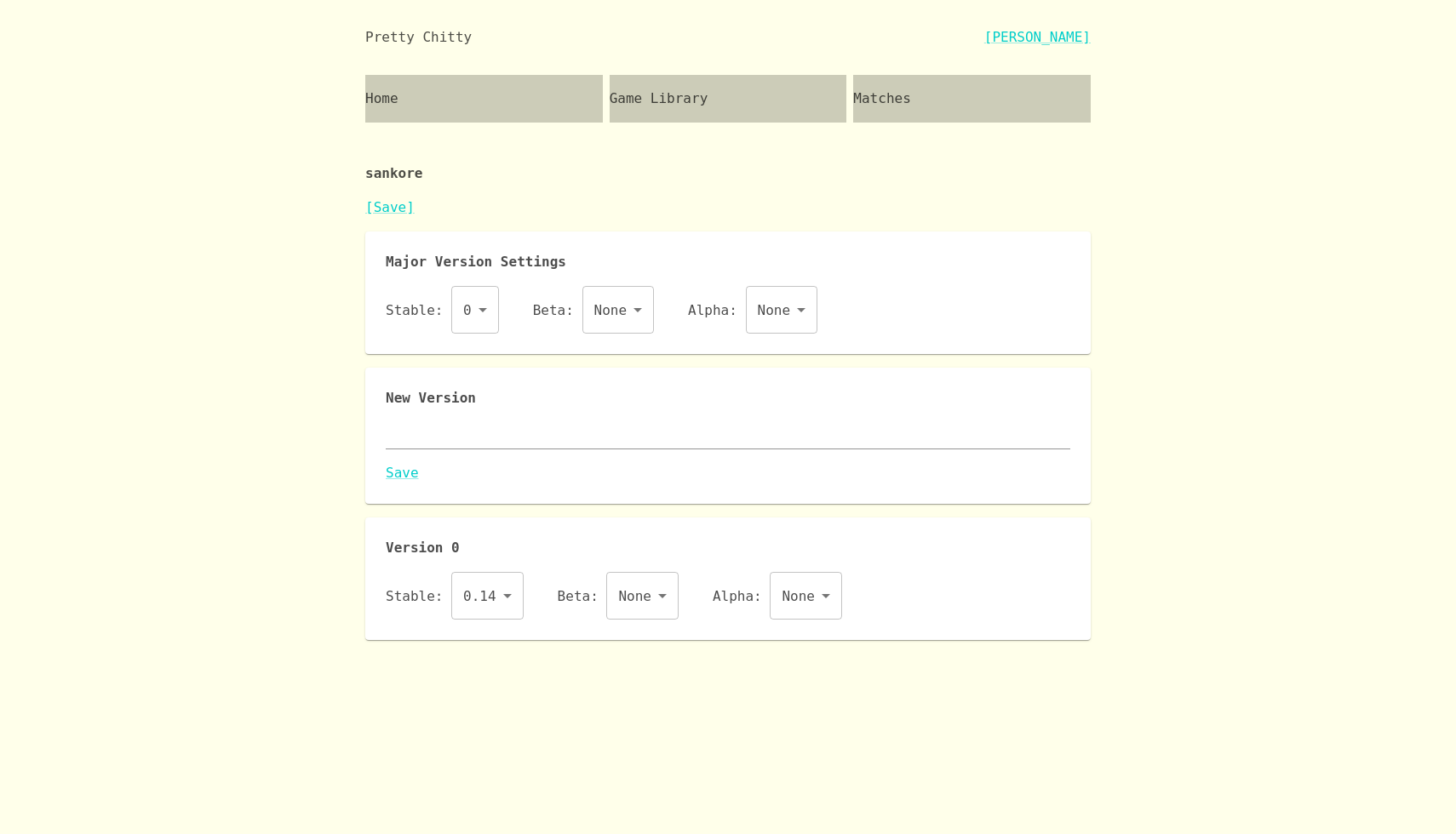
click at [448, 434] on textarea at bounding box center [728, 435] width 684 height 20
paste textarea "{ "id": "sankore", "name": "Sankoré", "major": 0, "description": "A dynamic, in…"
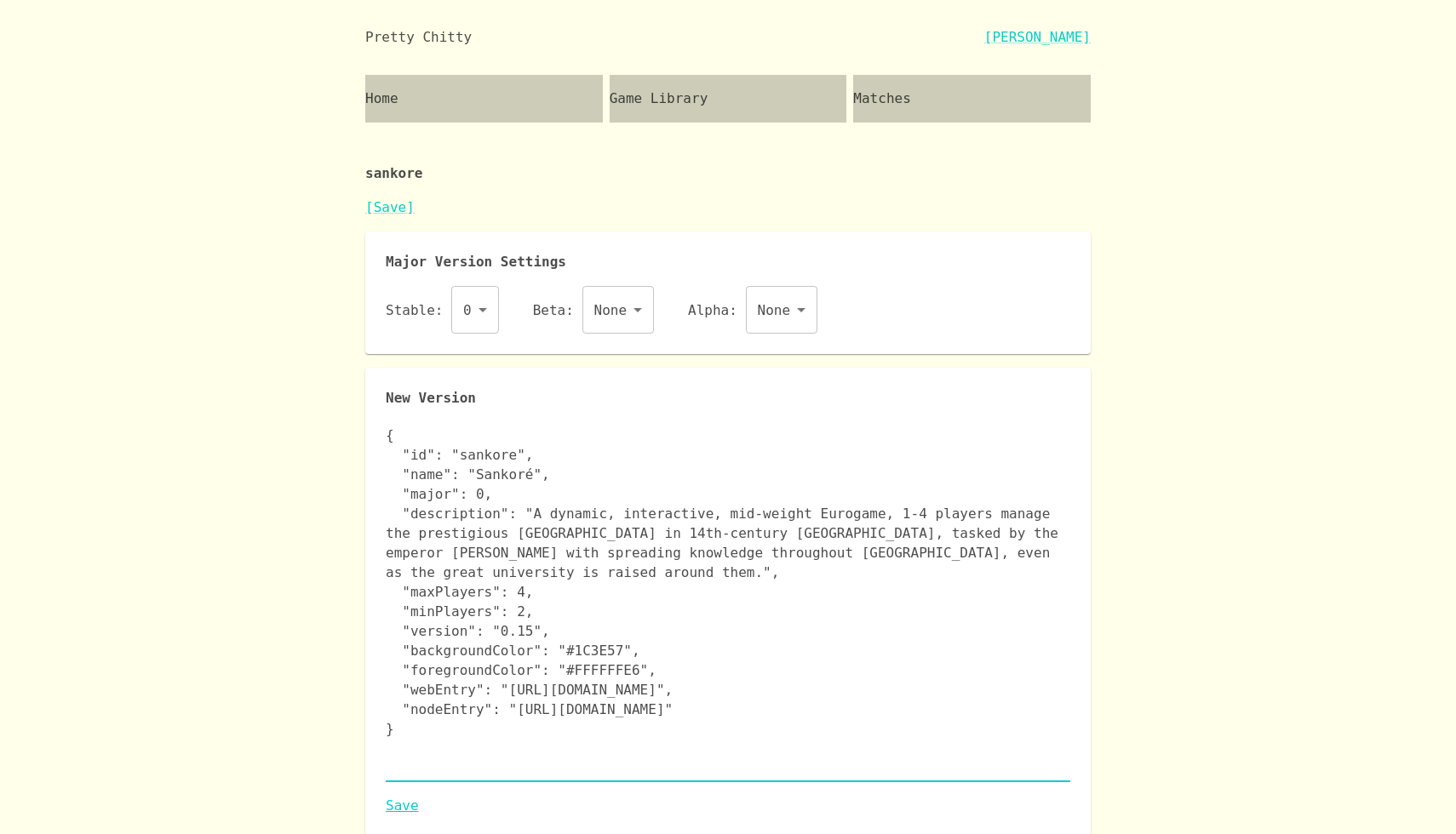
type textarea "{ "id": "sankore", "name": "Sankoré", "major": 0, "description": "A dynamic, in…"
click at [404, 799] on link "Save" at bounding box center [728, 806] width 684 height 21
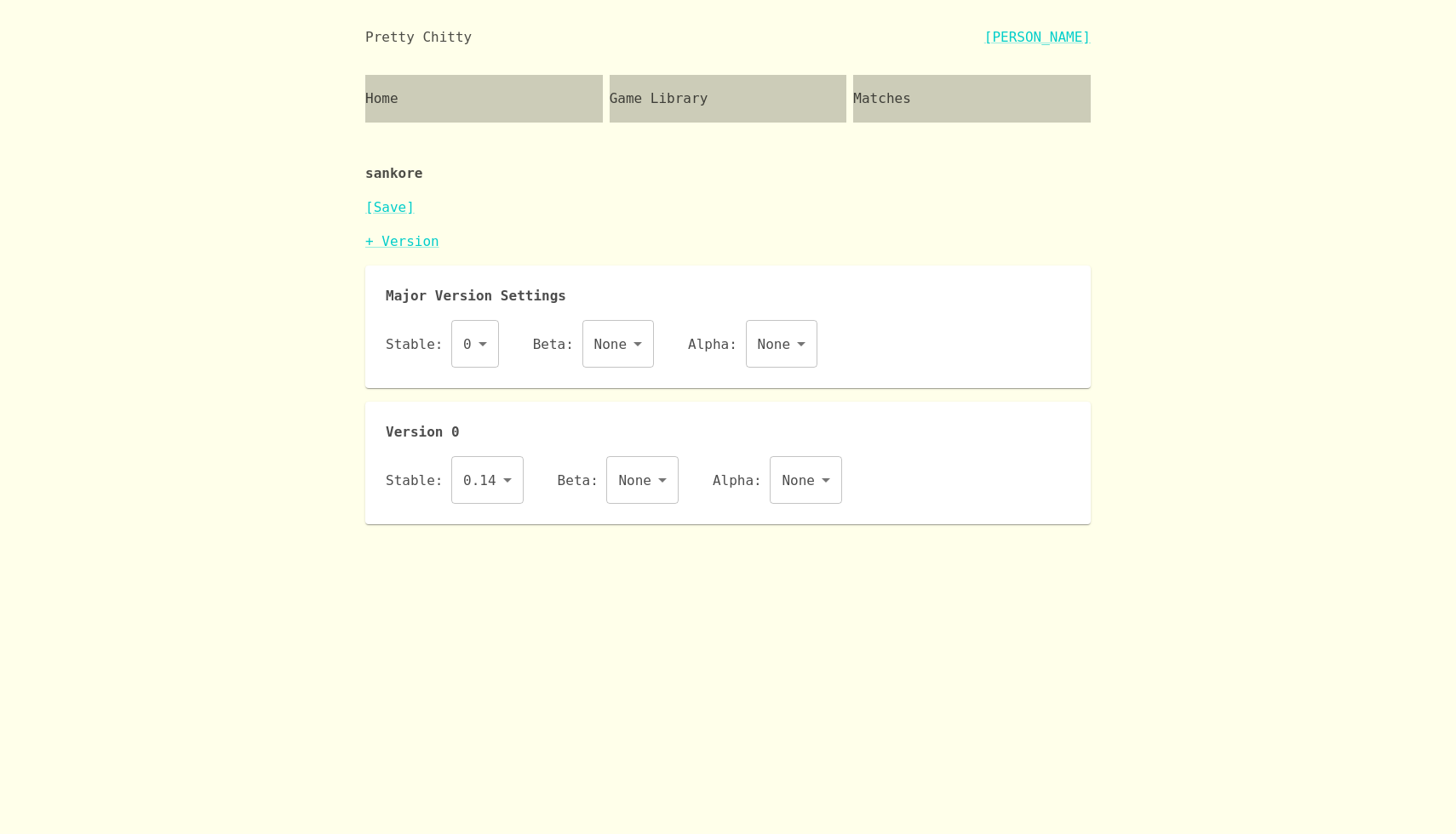
click at [652, 483] on body "Pretty Chitty Josh Breckman Home Game Library Matches sankore [Save] + Version …" at bounding box center [728, 261] width 1456 height 524
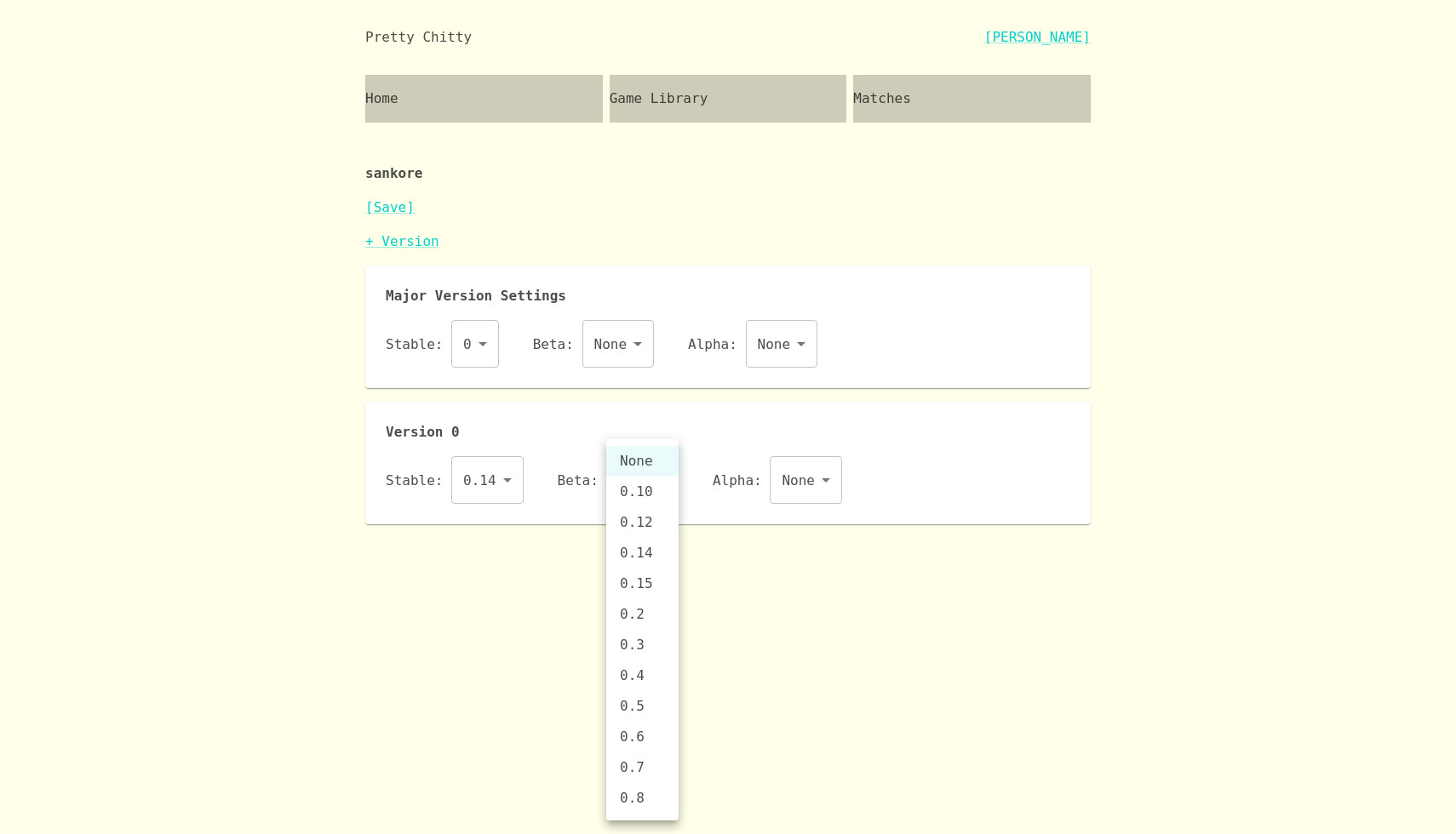
click at [643, 583] on li "0.15" at bounding box center [642, 584] width 73 height 31
type input "0.15"
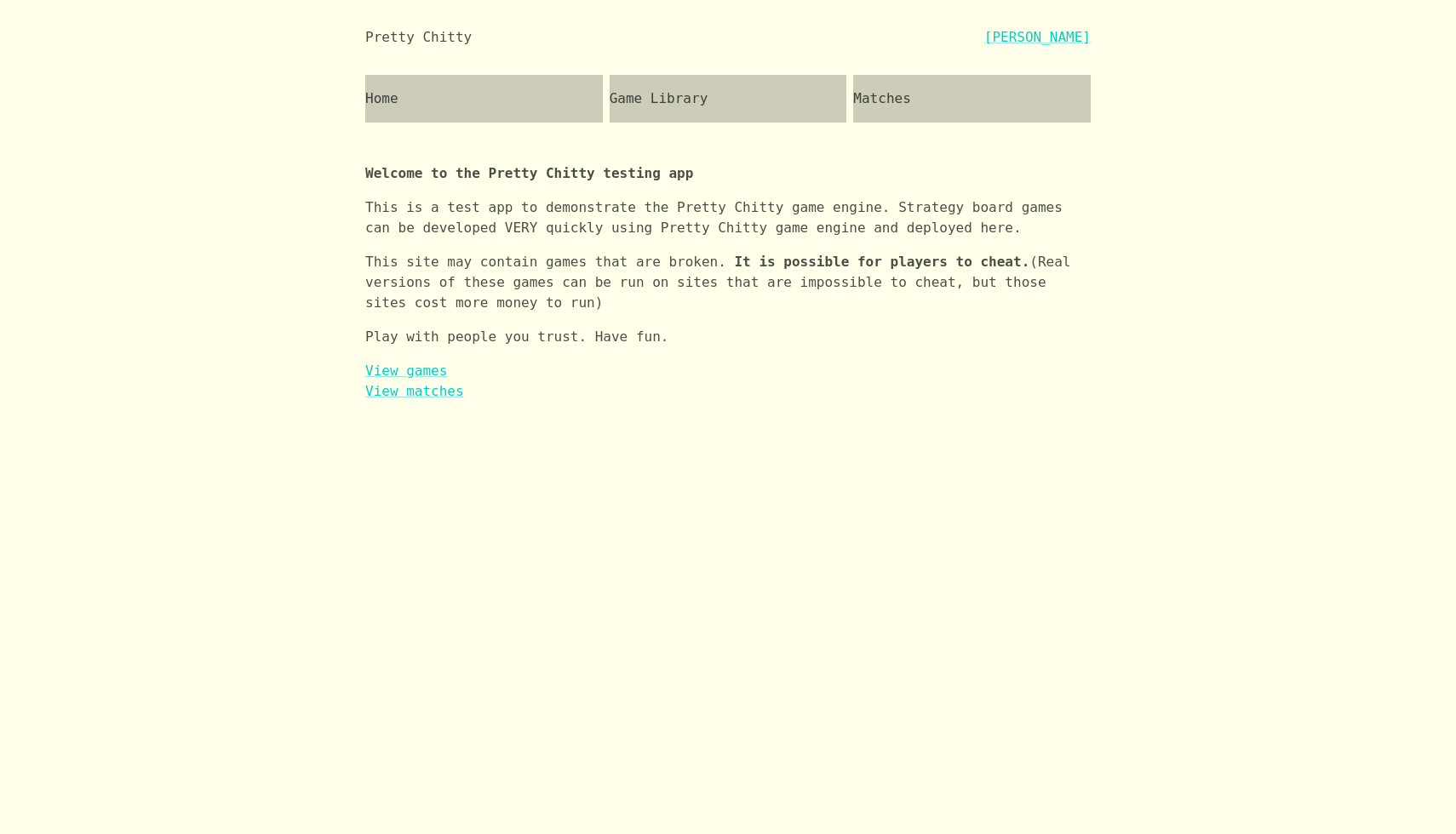
click at [658, 98] on div "Game Library" at bounding box center [728, 98] width 238 height 48
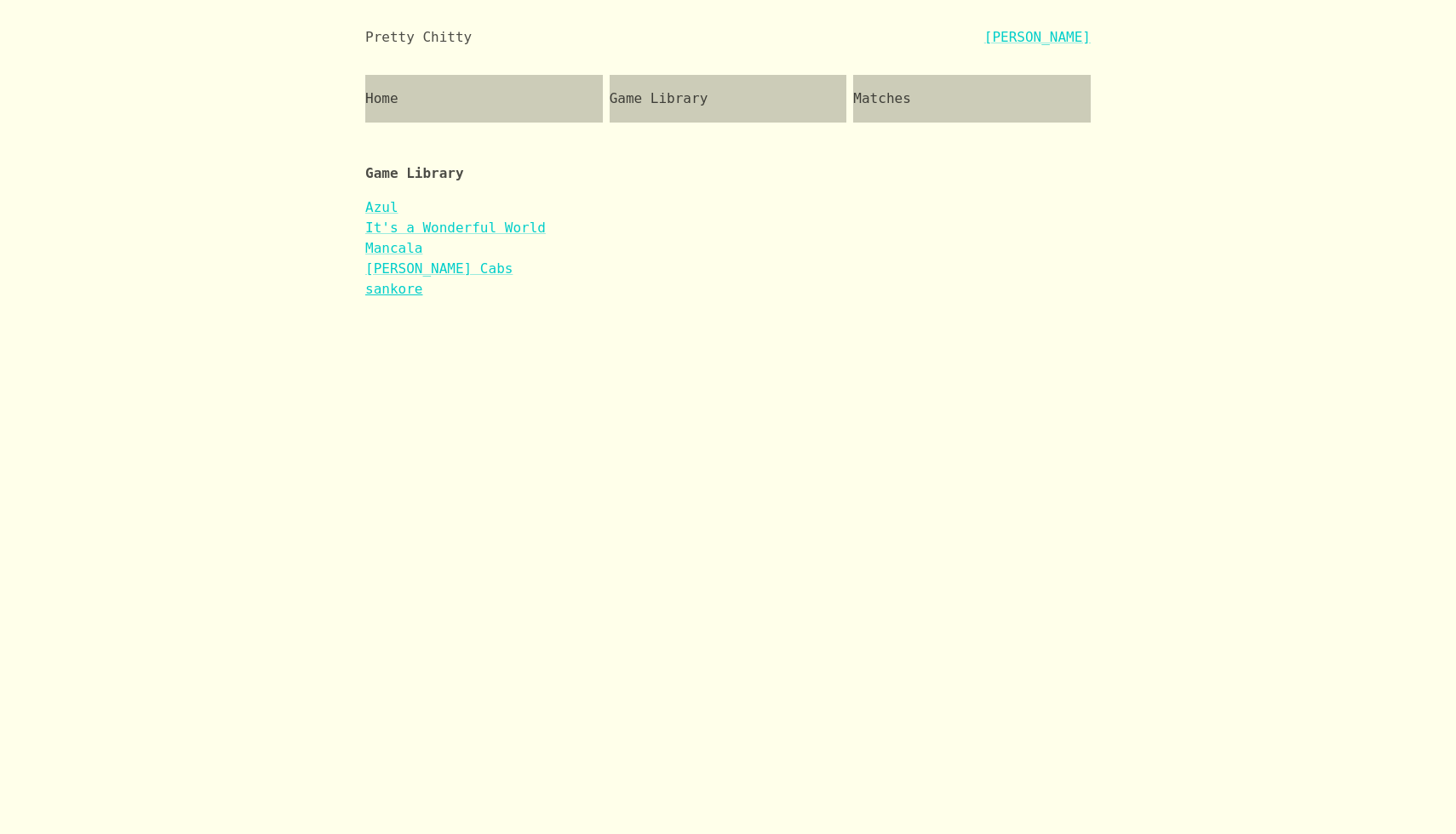
click at [414, 292] on link "sankore" at bounding box center [393, 289] width 57 height 16
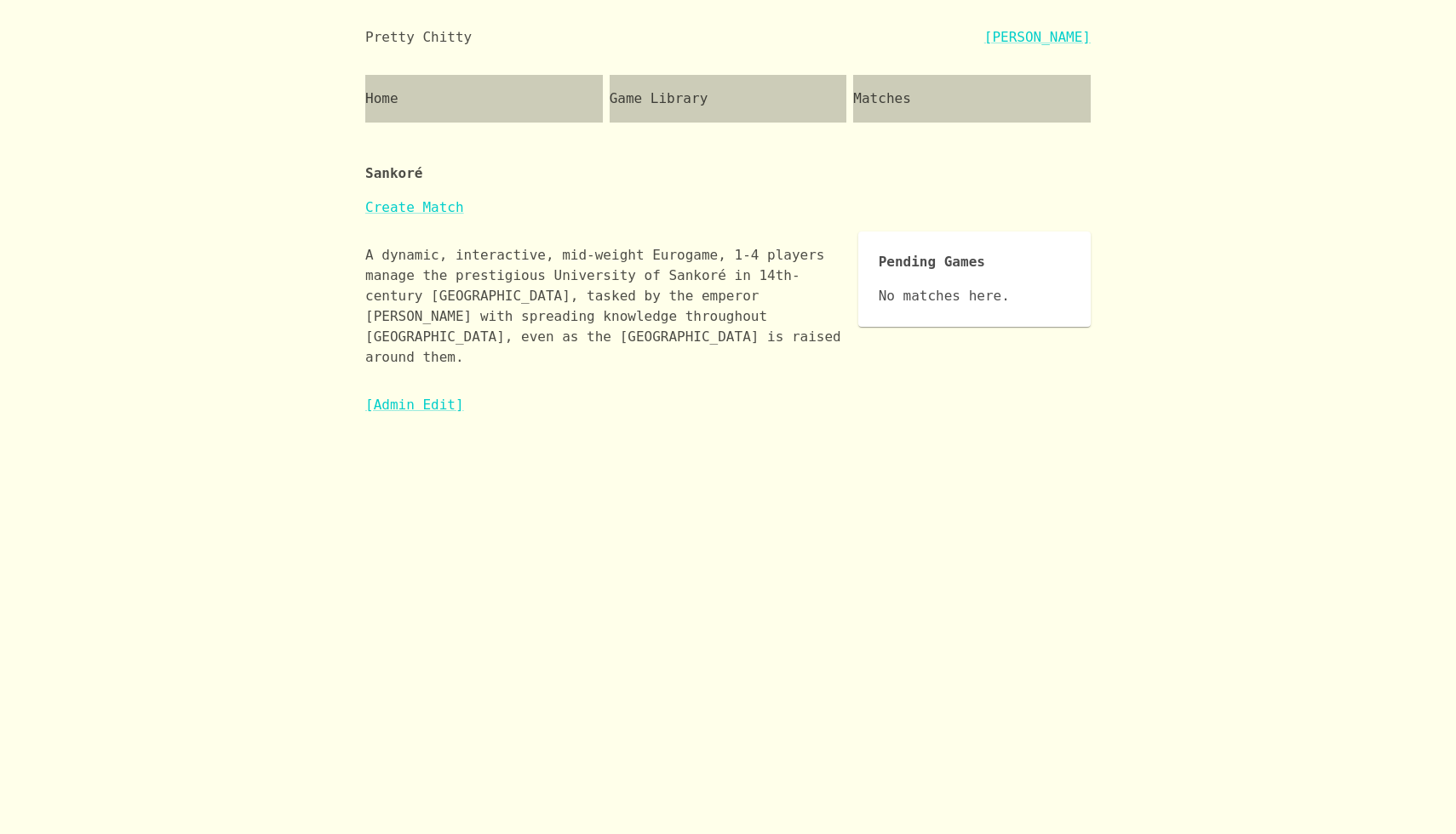
click at [442, 395] on div "[Admin Edit]" at bounding box center [728, 405] width 726 height 21
click at [425, 397] on link "[Admin Edit]" at bounding box center [414, 405] width 98 height 16
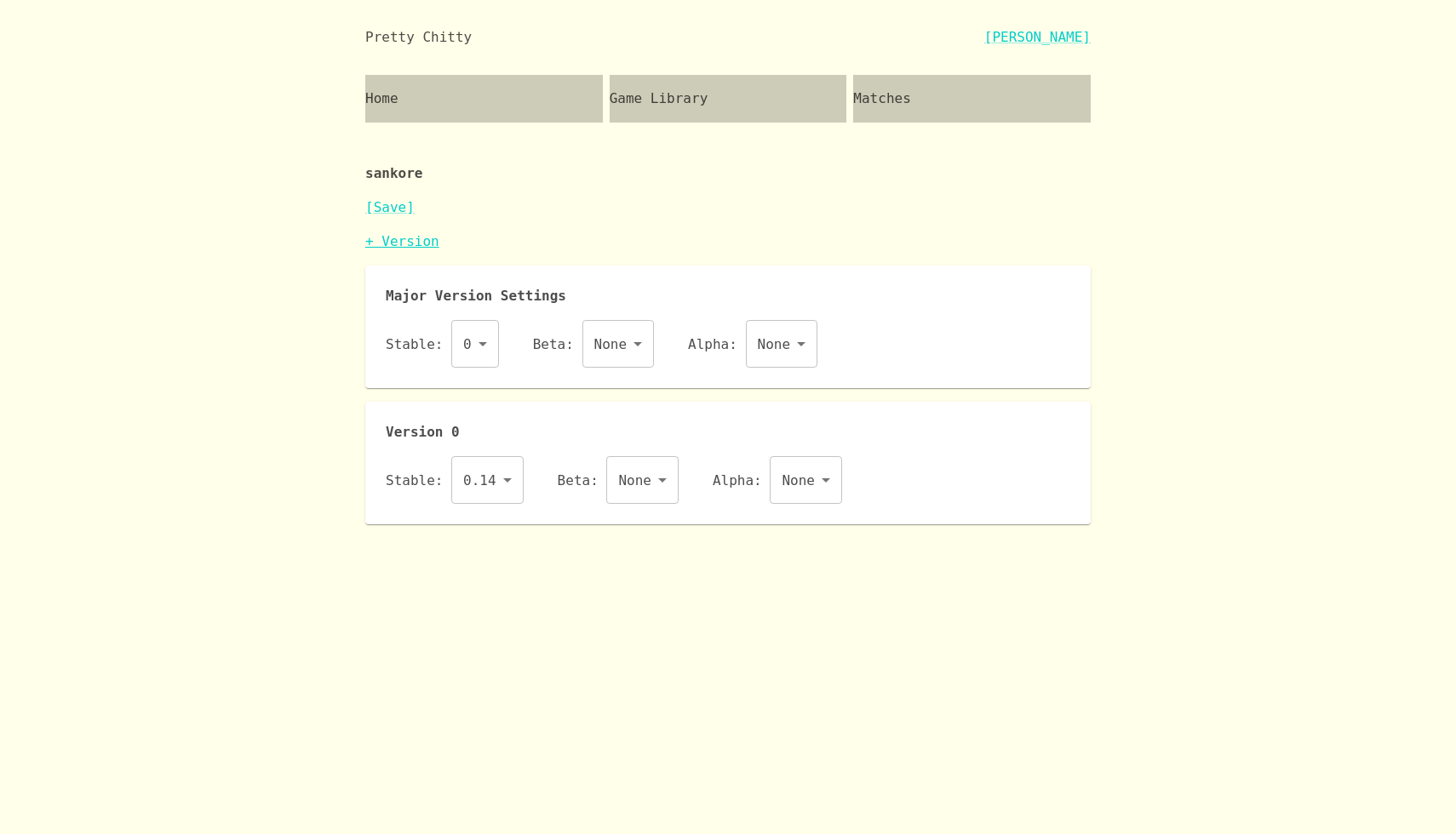
click at [398, 240] on link "+ Version" at bounding box center [402, 242] width 74 height 16
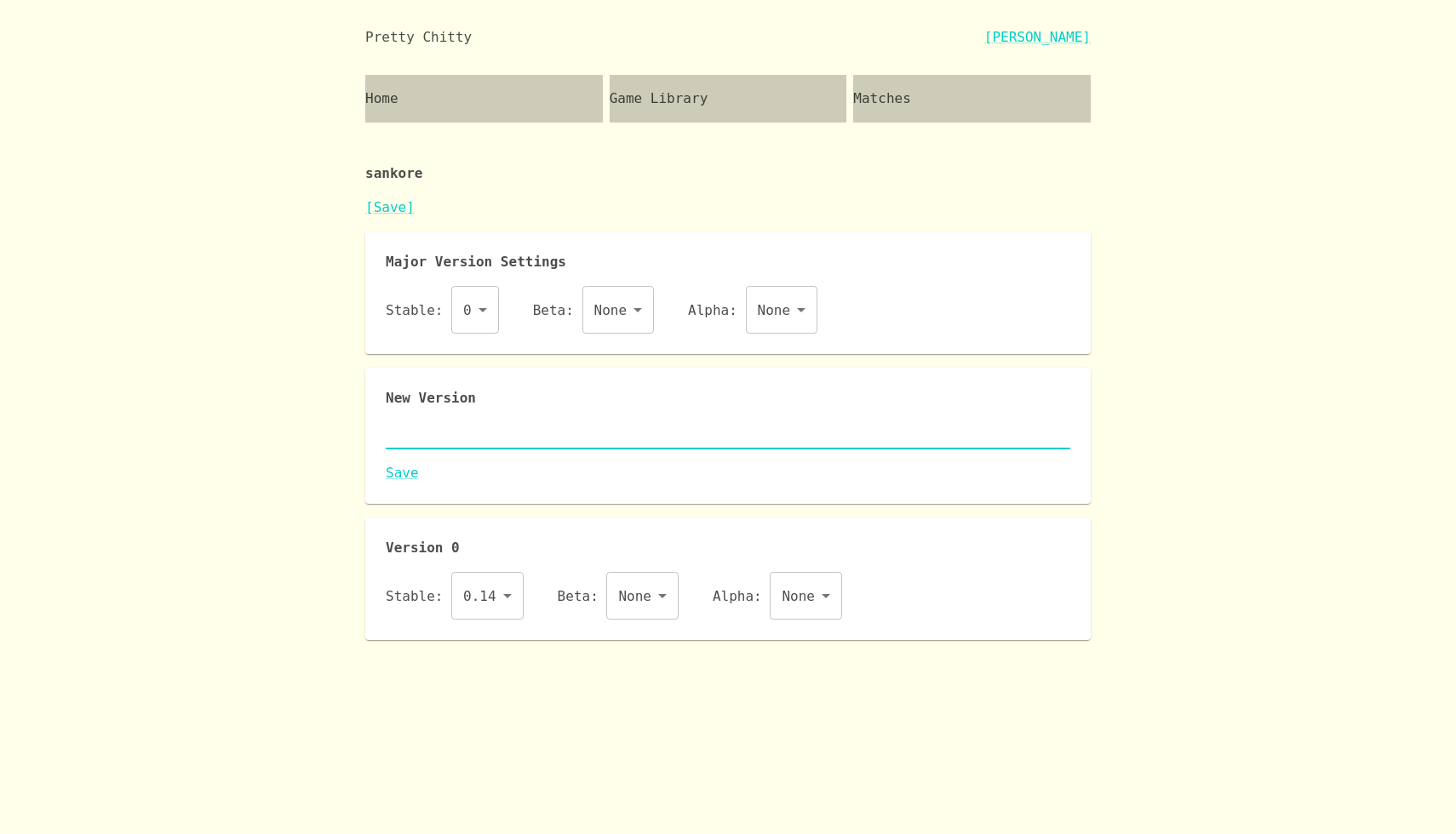
click at [467, 436] on textarea at bounding box center [728, 435] width 684 height 20
paste textarea "{ "id": "sankore", "name": "Sankoré", "major": 0, "description": "A dynamic, in…"
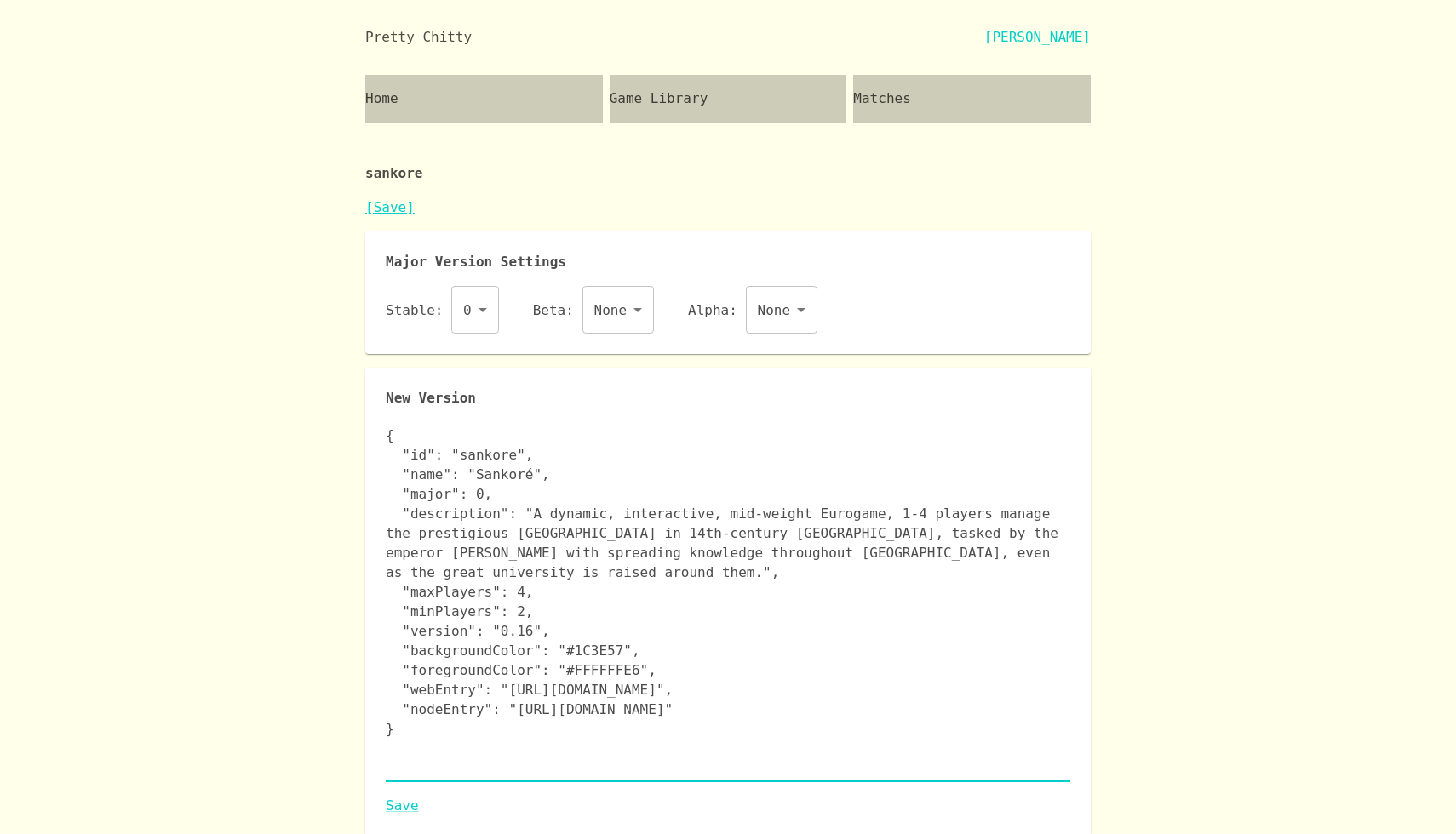
type textarea "{ "id": "sankore", "name": "Sankoré", "major": 0, "description": "A dynamic, in…"
click at [386, 208] on link "[Save]" at bounding box center [390, 207] width 50 height 16
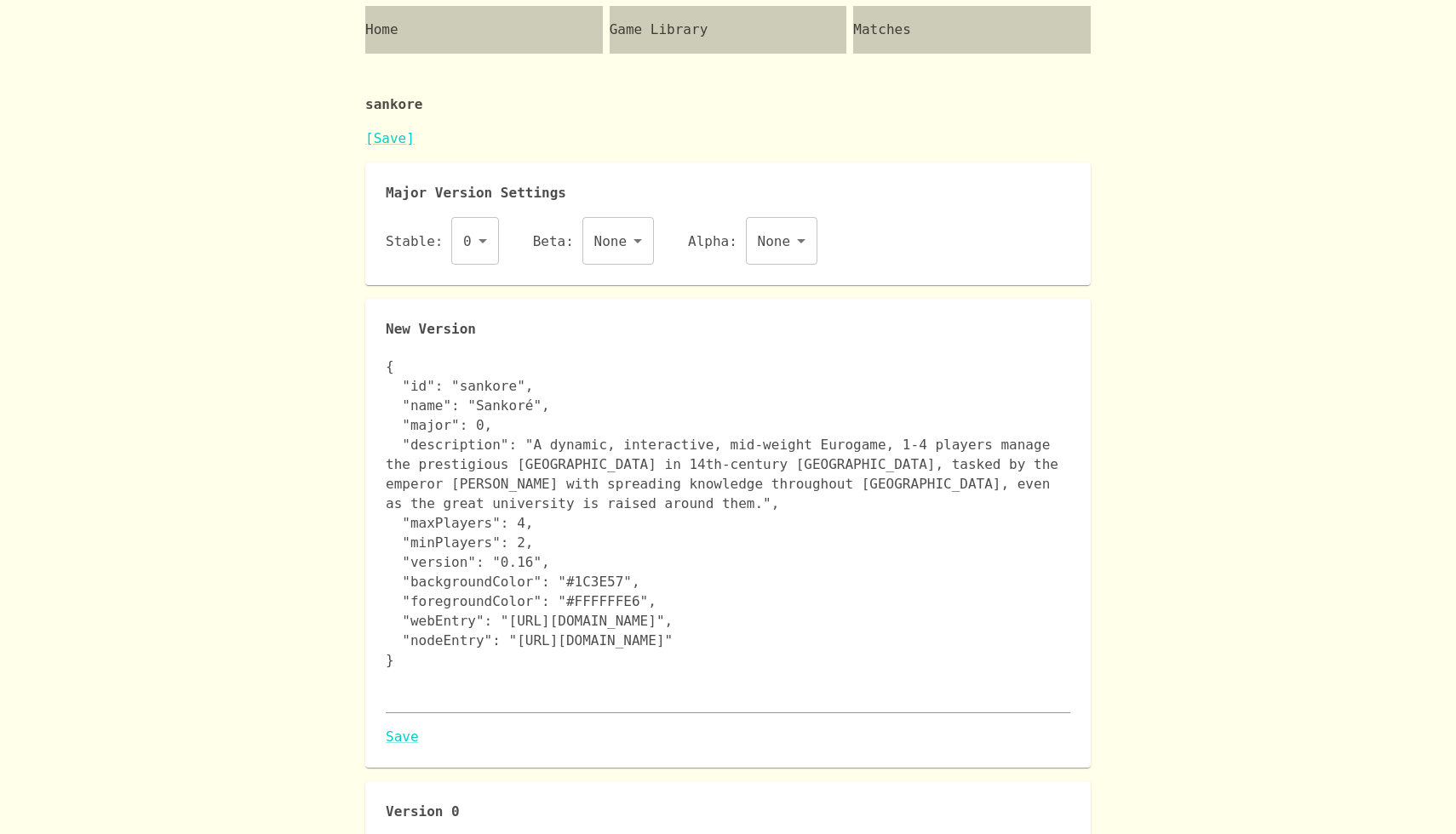
scroll to position [108, 0]
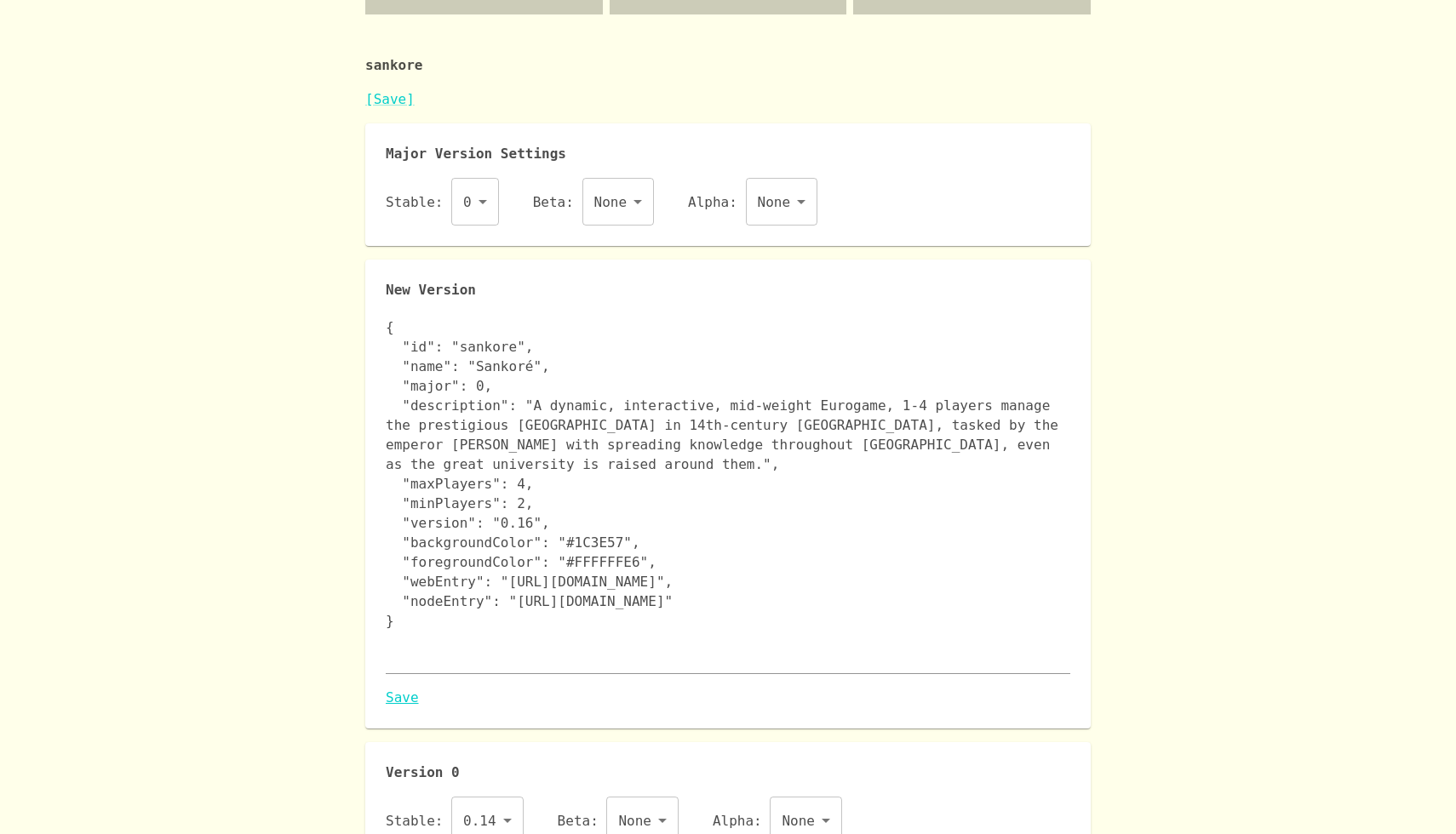
click at [401, 703] on link "Save" at bounding box center [728, 698] width 684 height 21
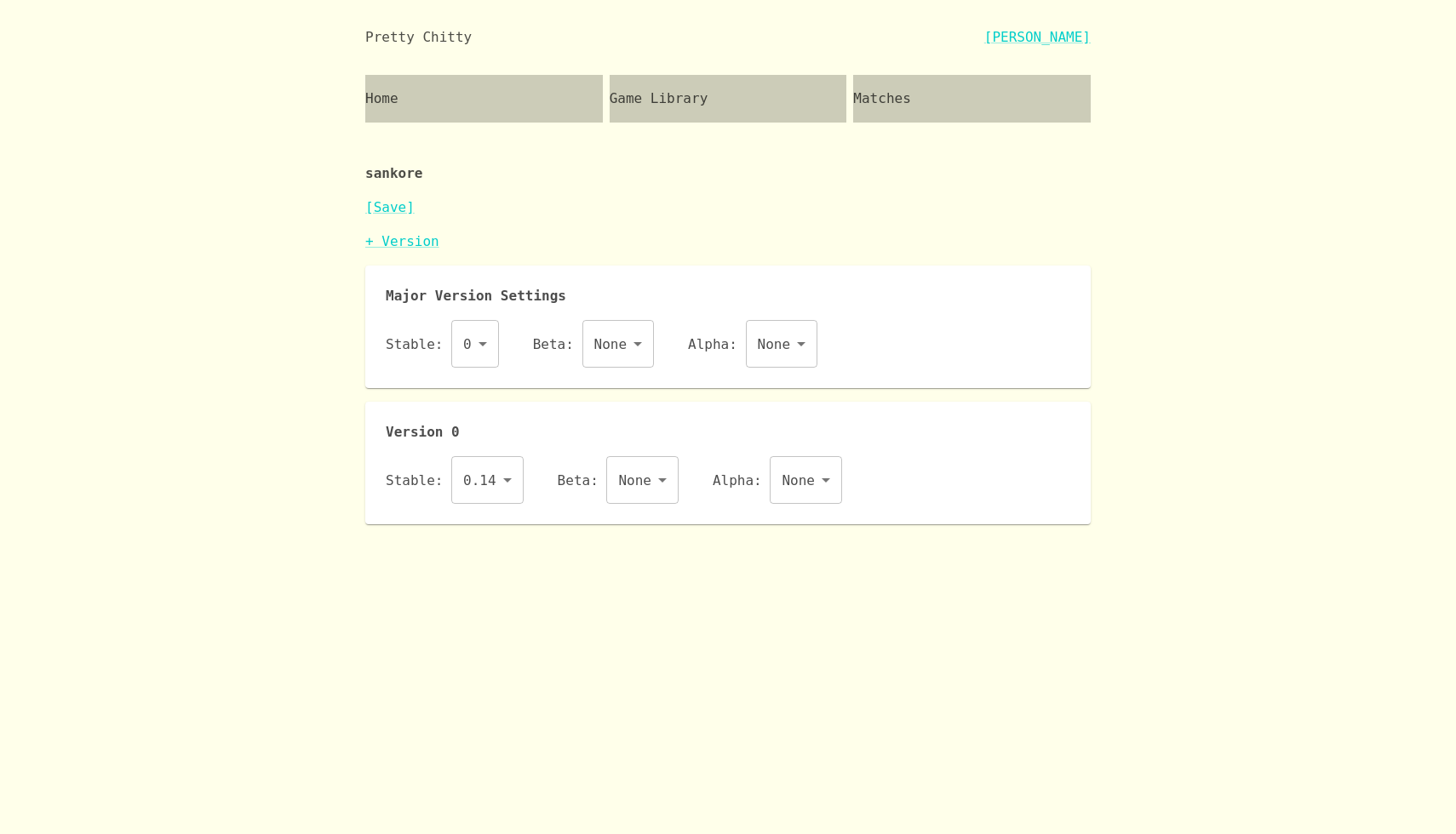
click at [496, 476] on body "Pretty Chitty Josh Breckman Home Game Library Matches sankore [Save] + Version …" at bounding box center [728, 261] width 1456 height 524
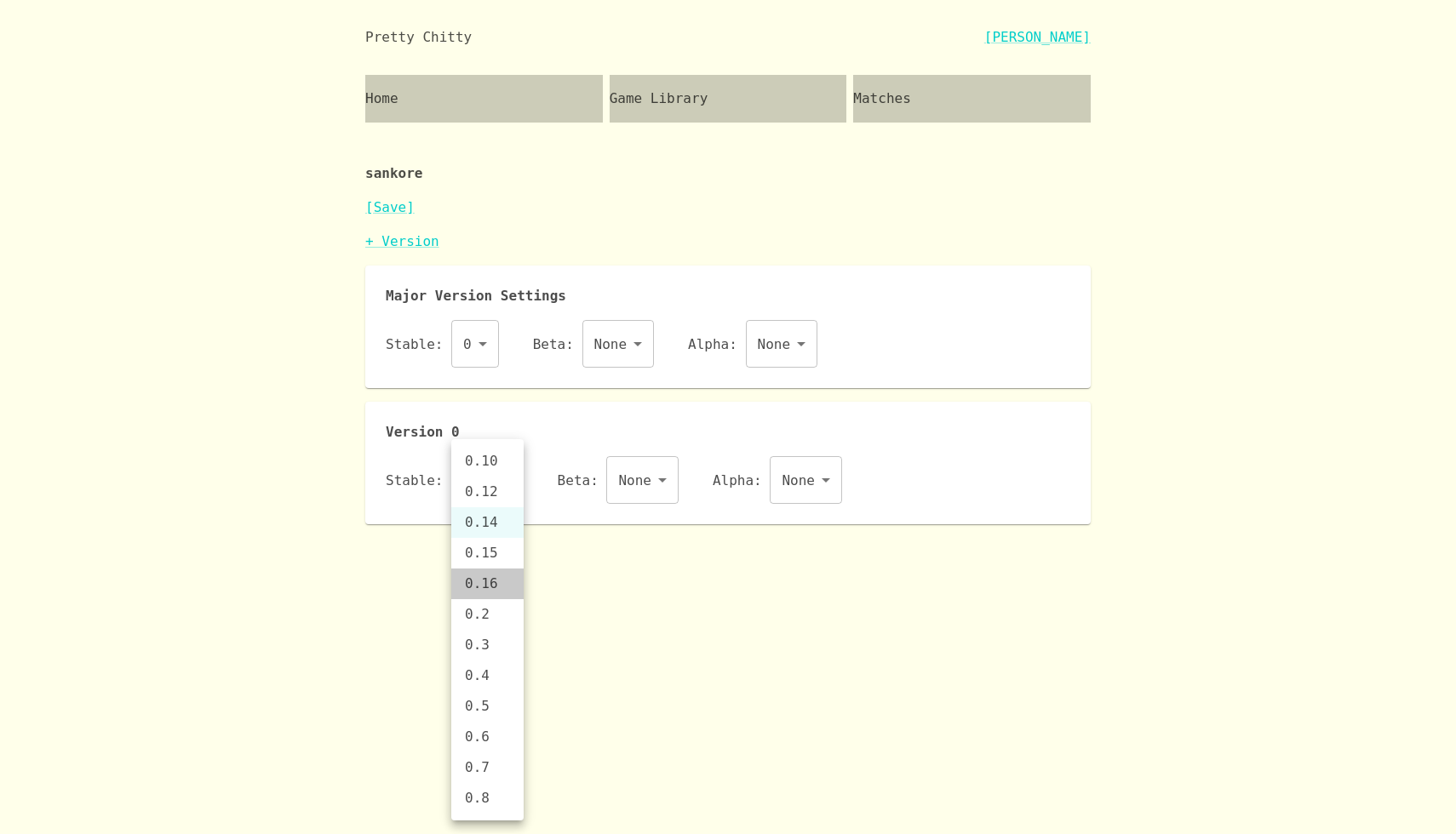
click at [489, 574] on li "0.16" at bounding box center [487, 584] width 73 height 31
type input "0.16"
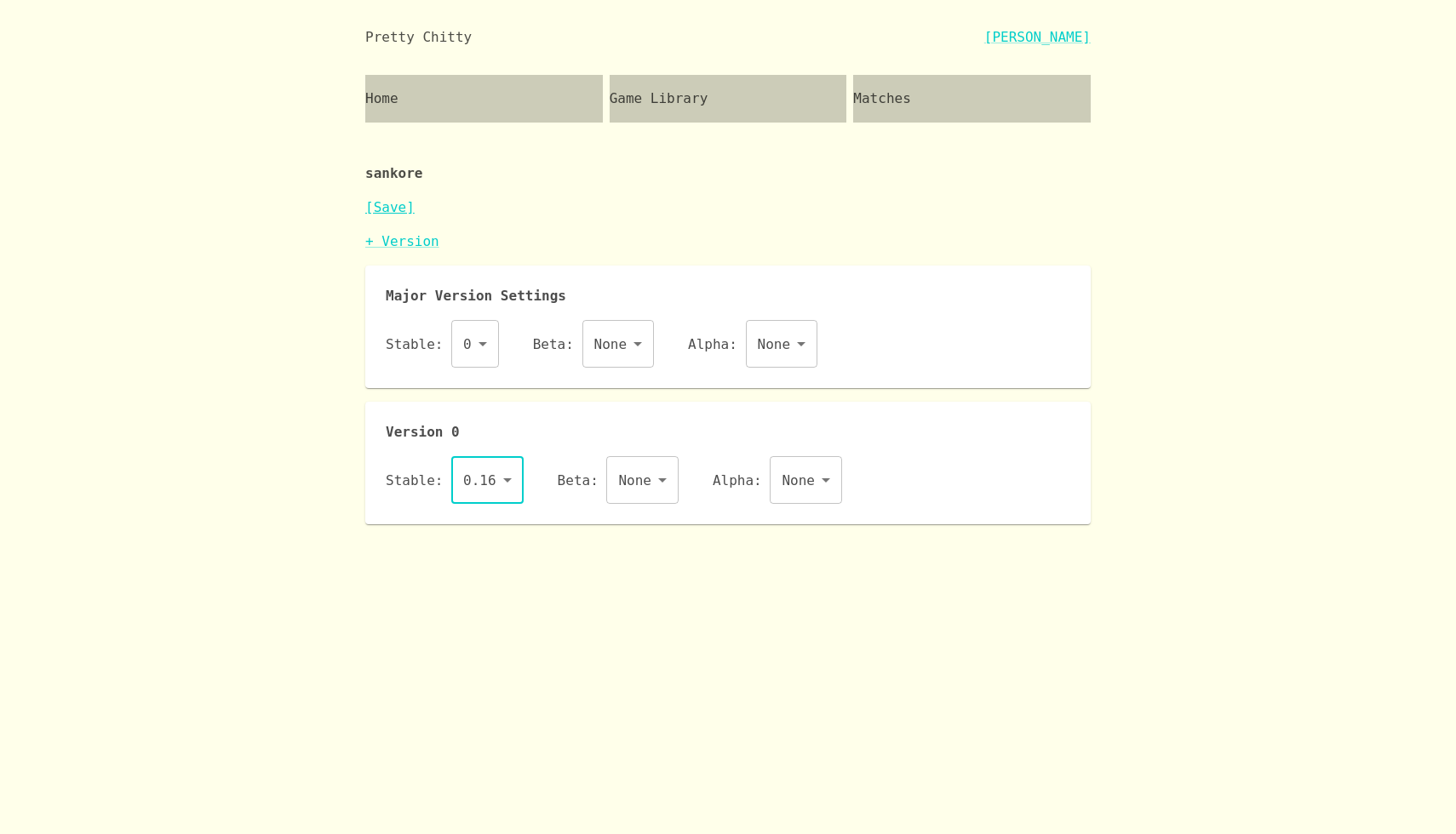
click at [398, 204] on link "[Save]" at bounding box center [390, 207] width 50 height 16
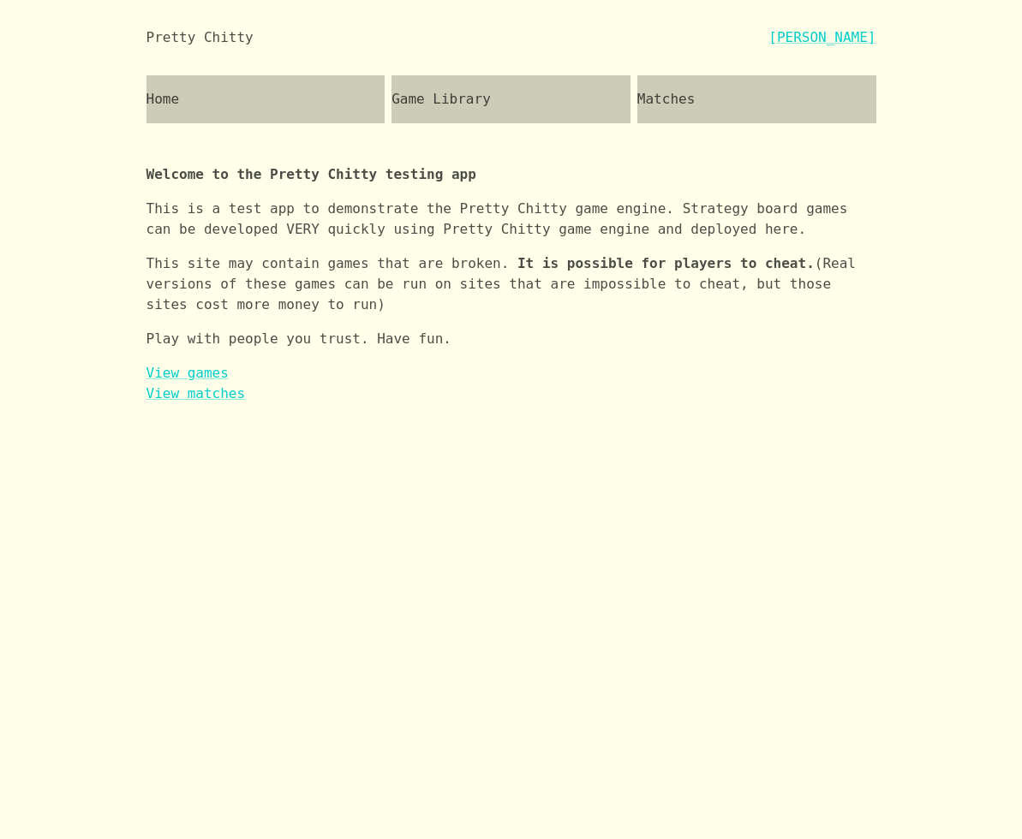
click at [448, 82] on div "Game Library" at bounding box center [510, 99] width 239 height 48
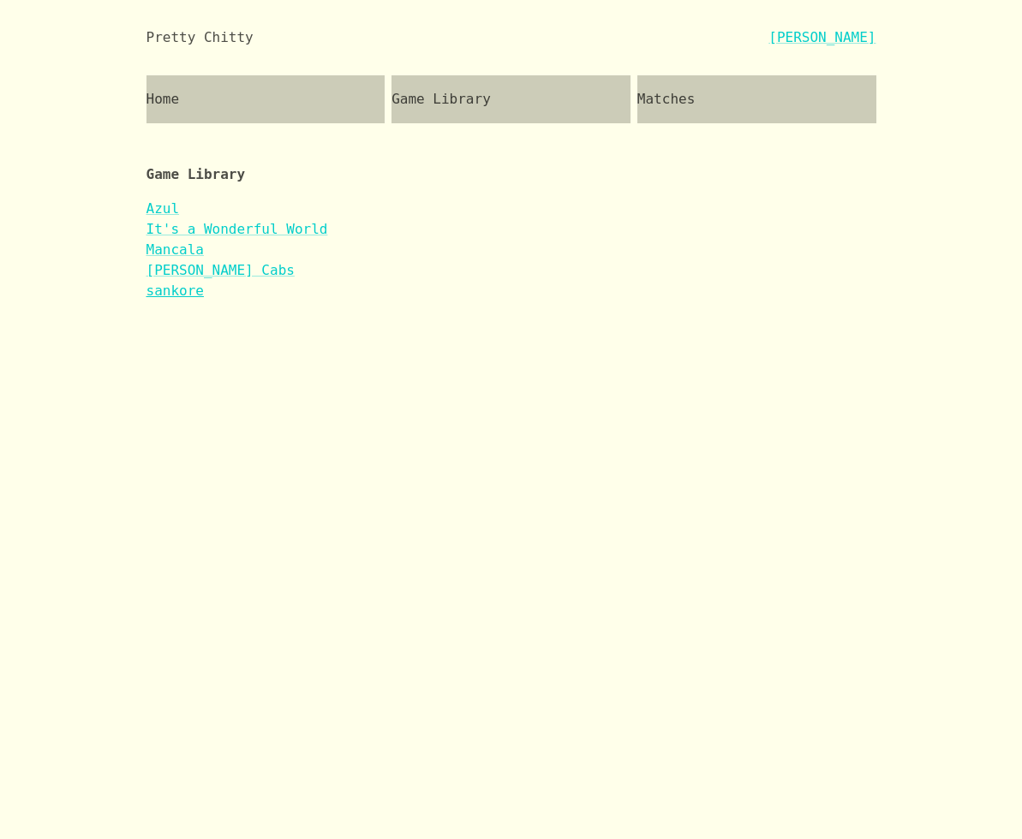
click at [192, 291] on link "sankore" at bounding box center [174, 291] width 57 height 16
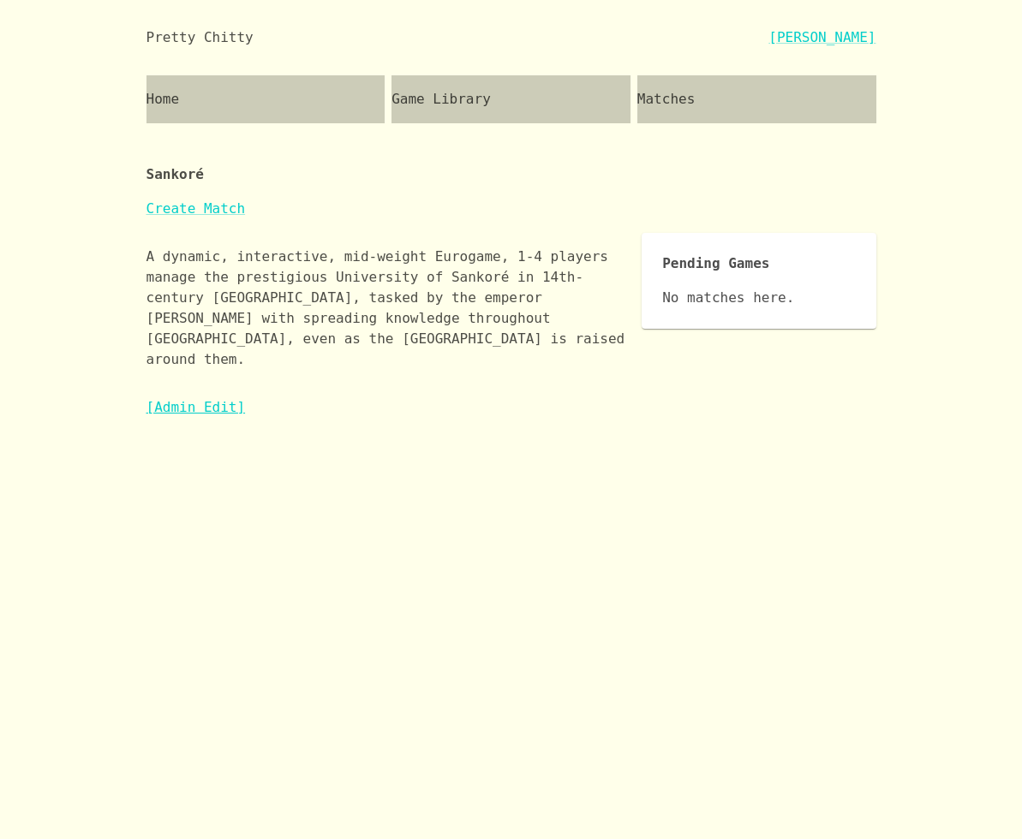
click at [213, 399] on link "[Admin Edit]" at bounding box center [195, 407] width 99 height 16
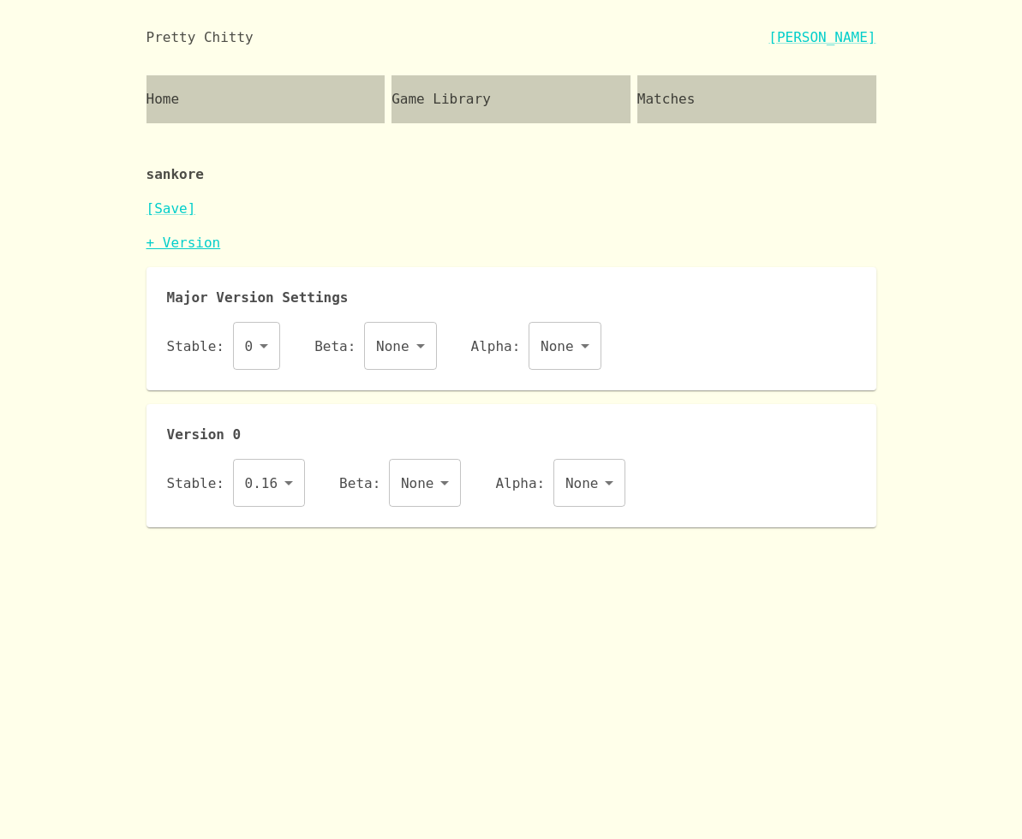
click at [192, 246] on link "+ Version" at bounding box center [183, 243] width 74 height 16
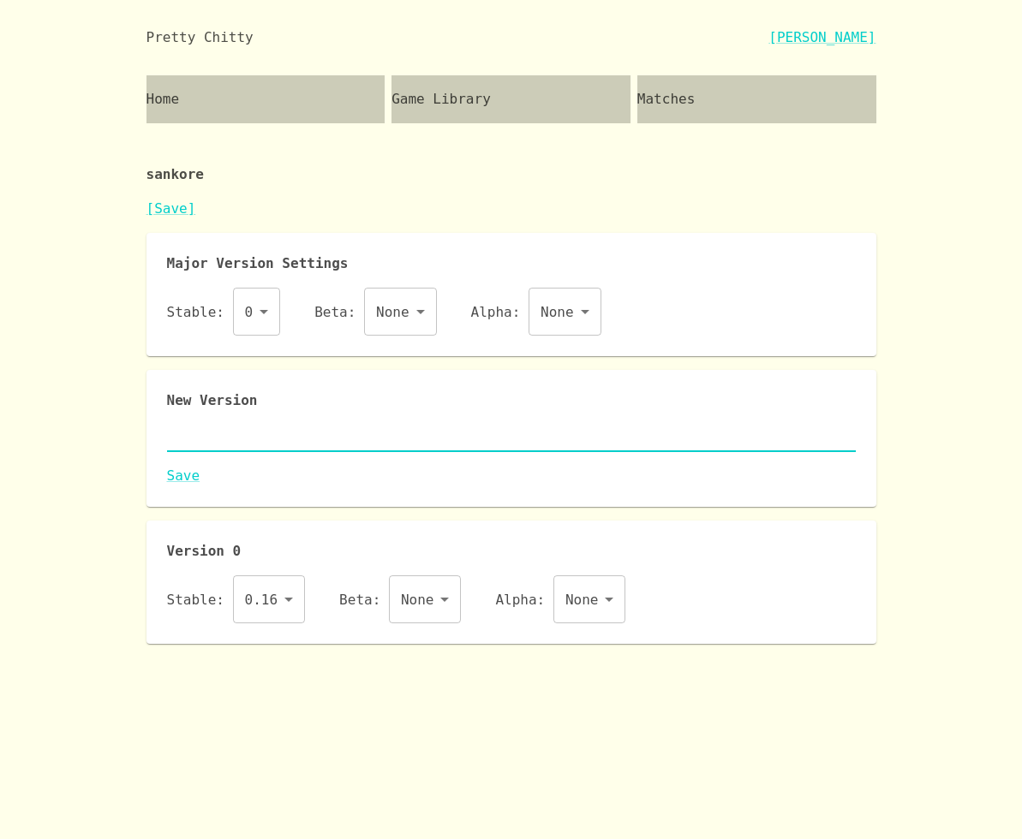
click at [253, 438] on textarea at bounding box center [511, 438] width 688 height 20
paste textarea "{ "id": "sankore", "name": "Sankoré", "major": 0, "description": "A dynamic, in…"
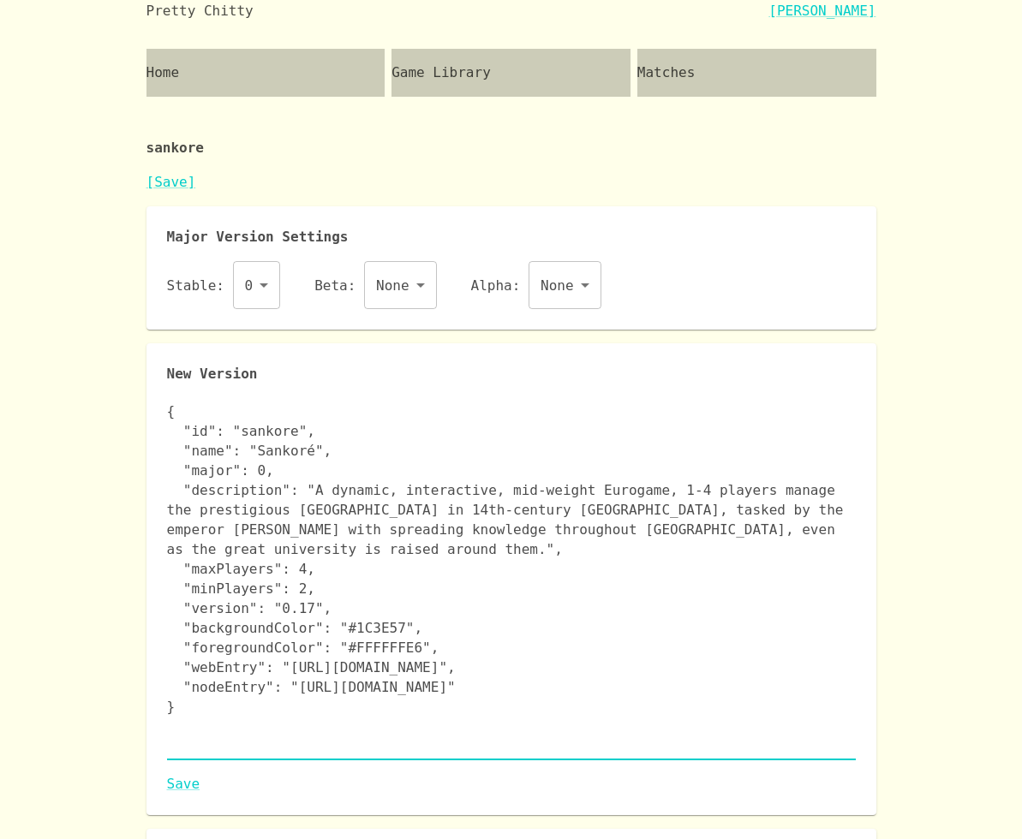
scroll to position [36, 0]
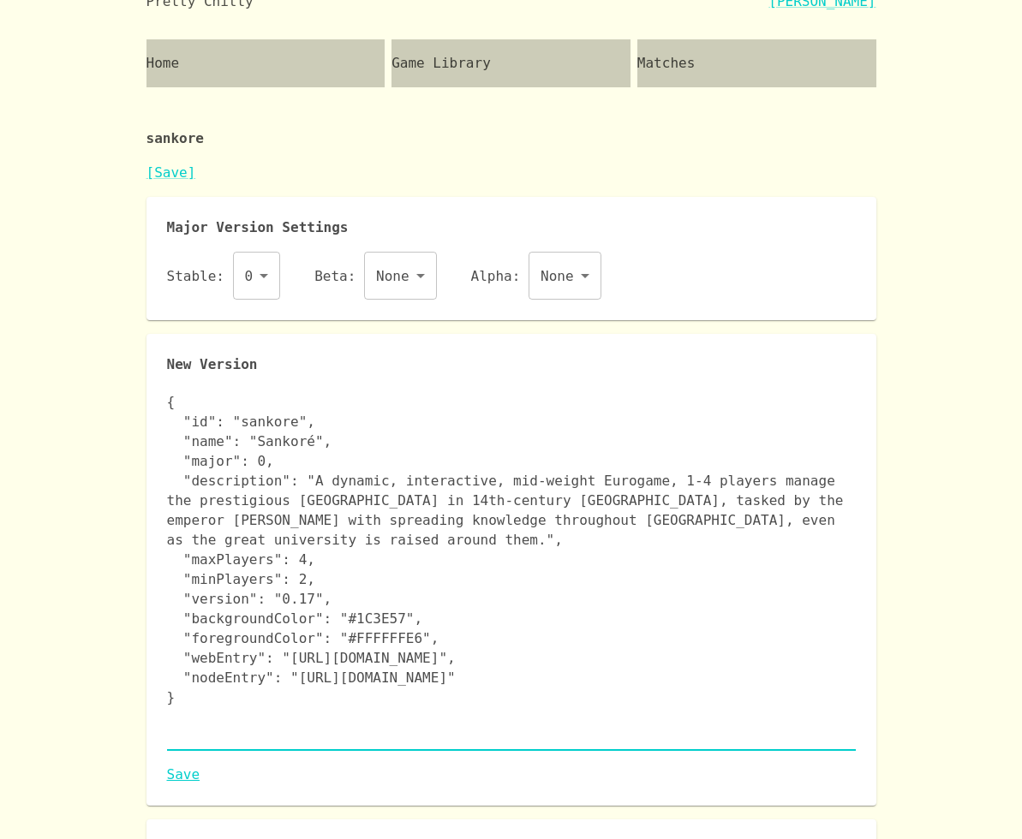
type textarea "{ "id": "sankore", "name": "Sankoré", "major": 0, "description": "A dynamic, in…"
click at [187, 775] on link "Save" at bounding box center [511, 775] width 688 height 21
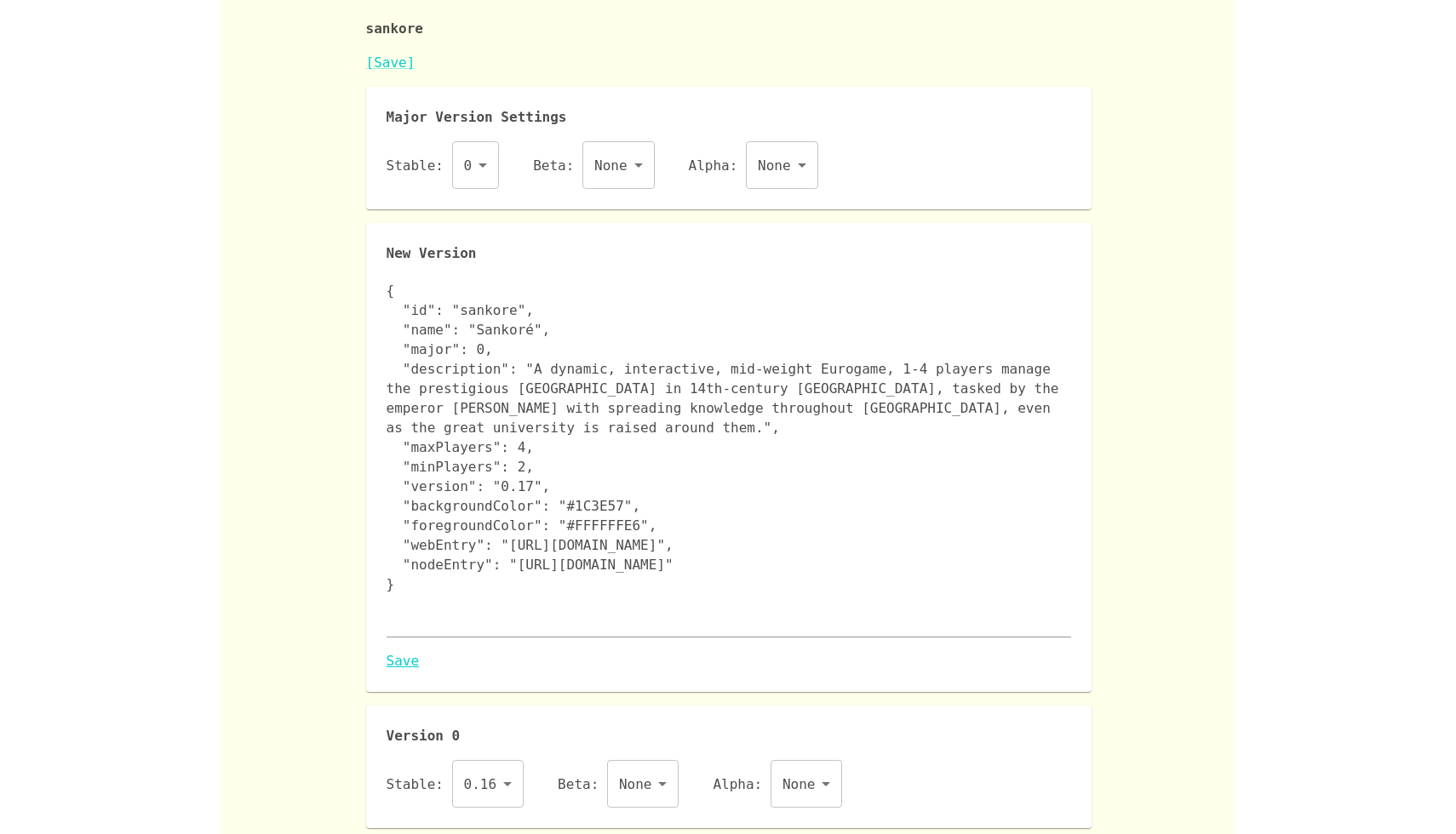
scroll to position [0, 0]
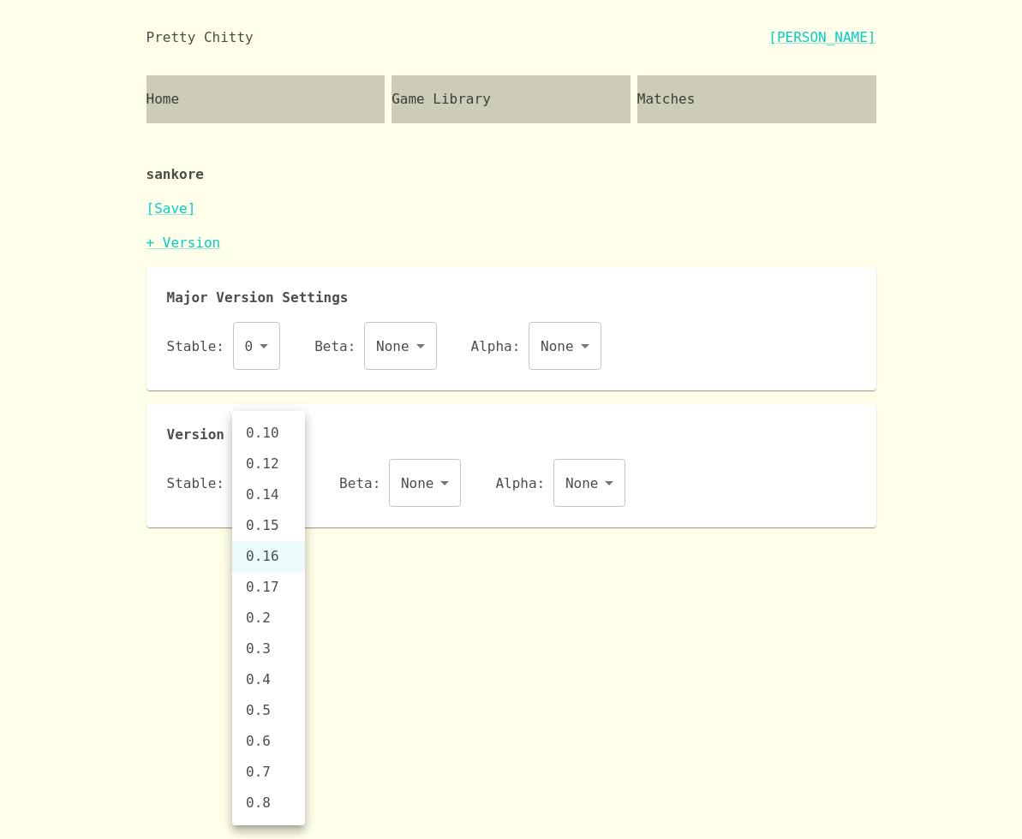
click at [274, 473] on body "Pretty Chitty Josh Breckman Home Game Library Matches sankore [Save] + Version …" at bounding box center [511, 263] width 1022 height 527
click at [277, 589] on li "0.17" at bounding box center [268, 587] width 73 height 31
type input "0.17"
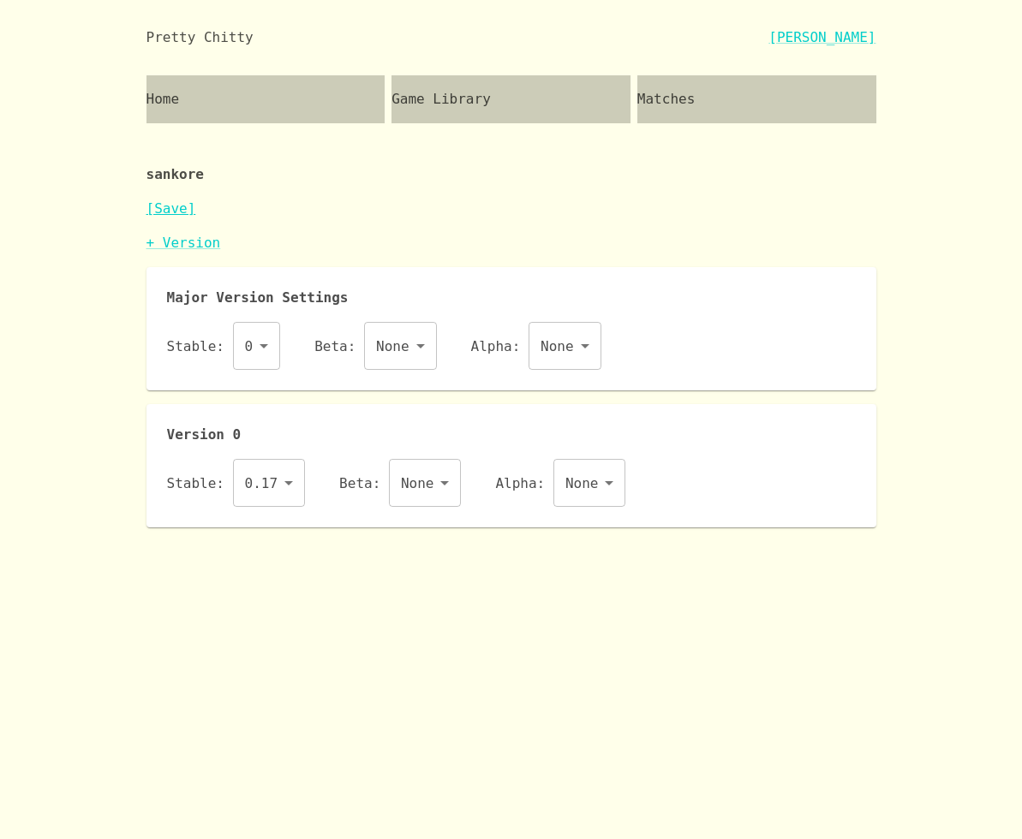
click at [176, 207] on link "[Save]" at bounding box center [171, 208] width 50 height 16
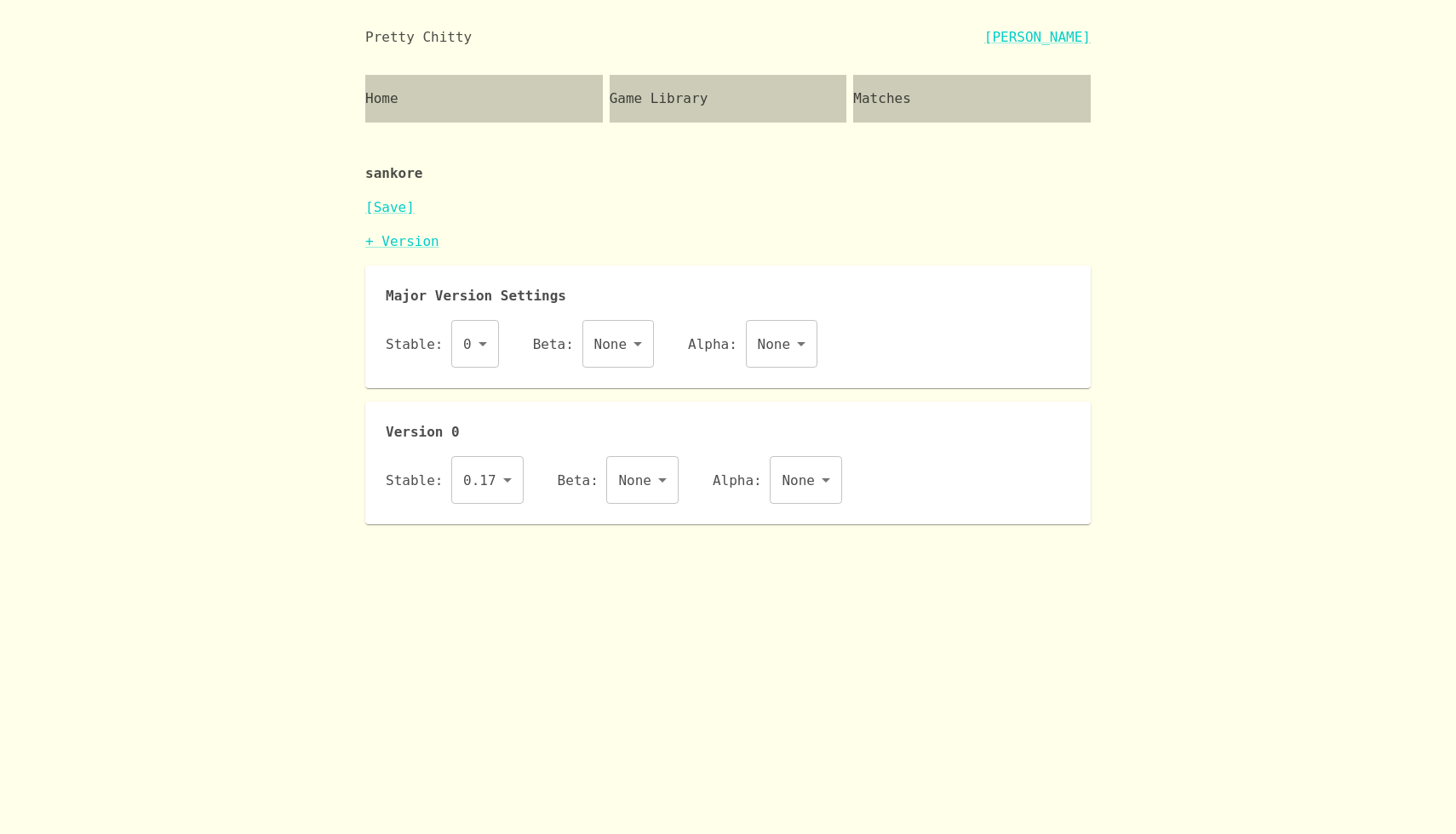
click at [980, 101] on div "Matches" at bounding box center [972, 98] width 238 height 48
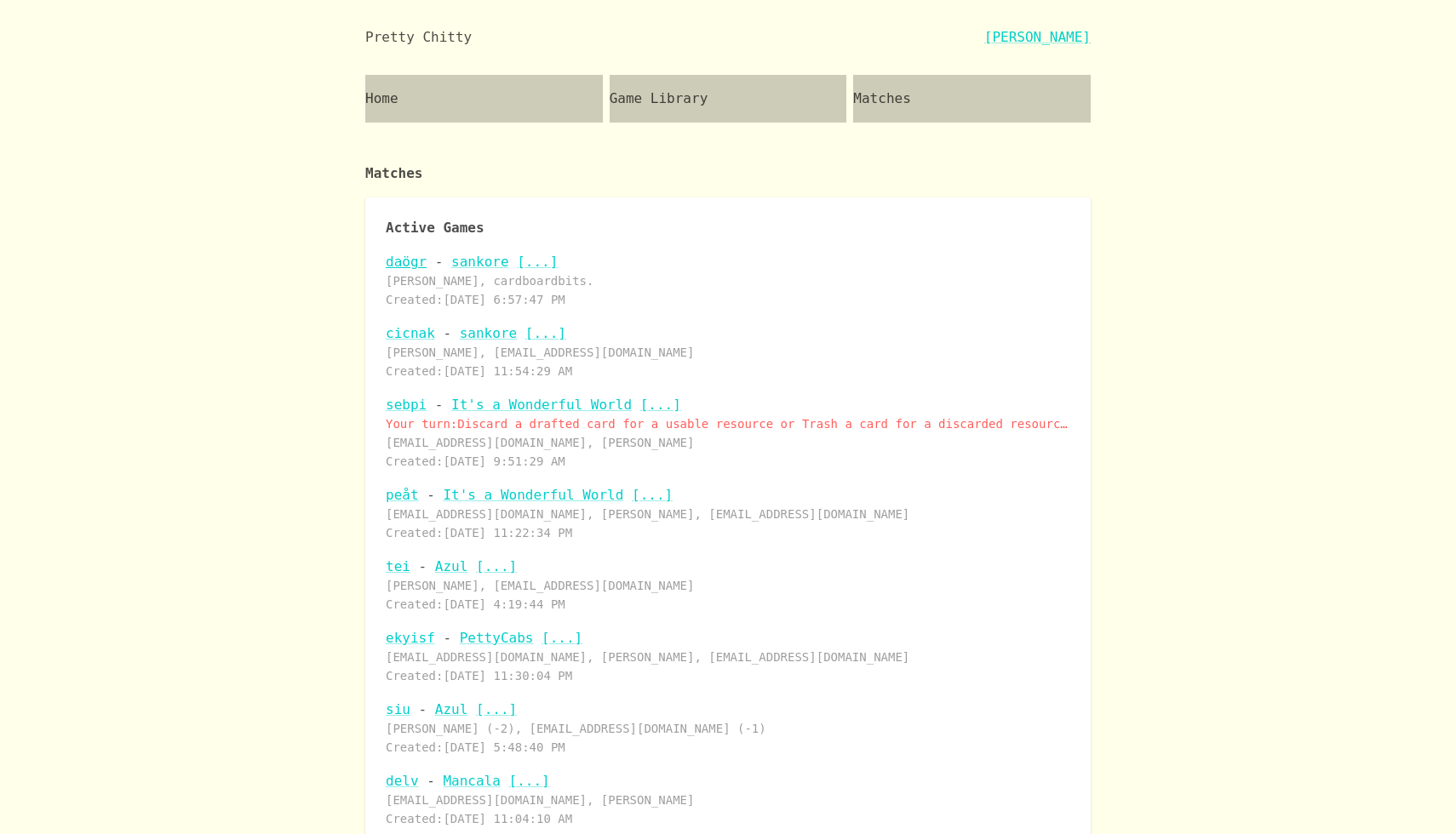
click at [398, 261] on link "daögr" at bounding box center [406, 261] width 41 height 16
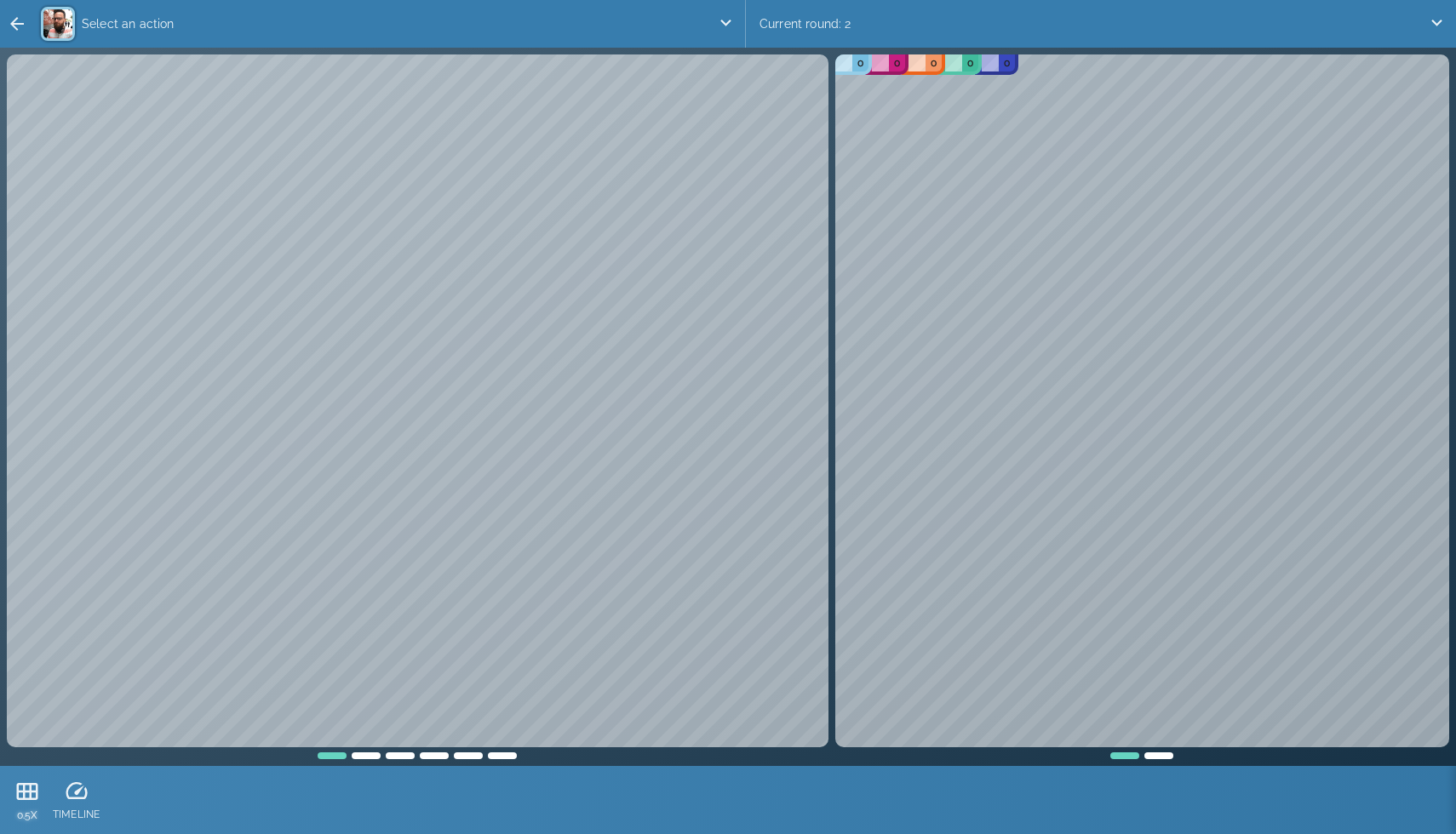
click at [30, 808] on p "0.5X" at bounding box center [28, 815] width 26 height 15
click at [22, 790] on icon at bounding box center [27, 791] width 21 height 17
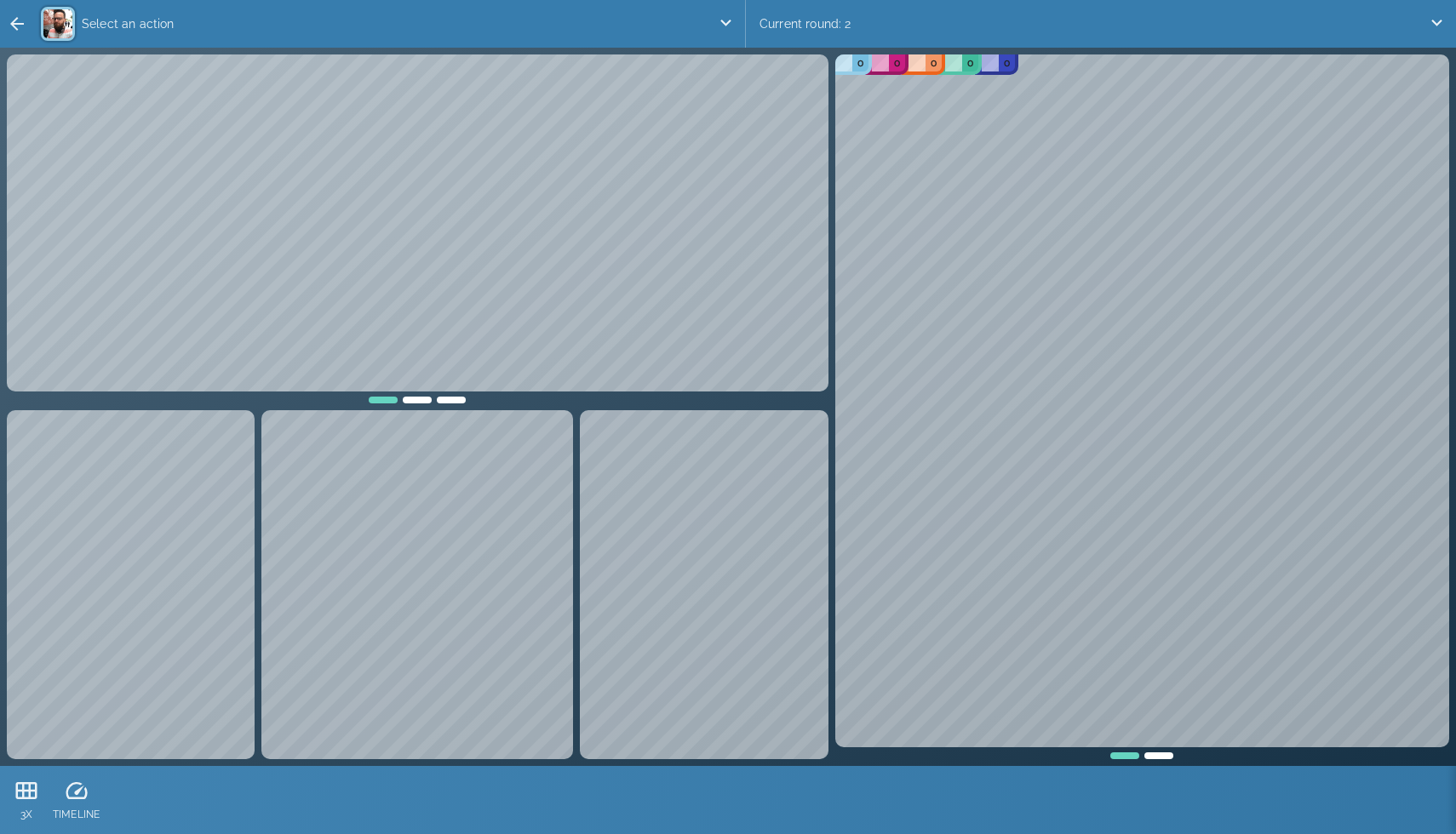
click at [455, 398] on div at bounding box center [452, 398] width 34 height 12
click at [414, 401] on div at bounding box center [417, 398] width 34 height 12
click at [383, 403] on div at bounding box center [383, 398] width 34 height 12
click at [30, 796] on icon at bounding box center [27, 791] width 21 height 17
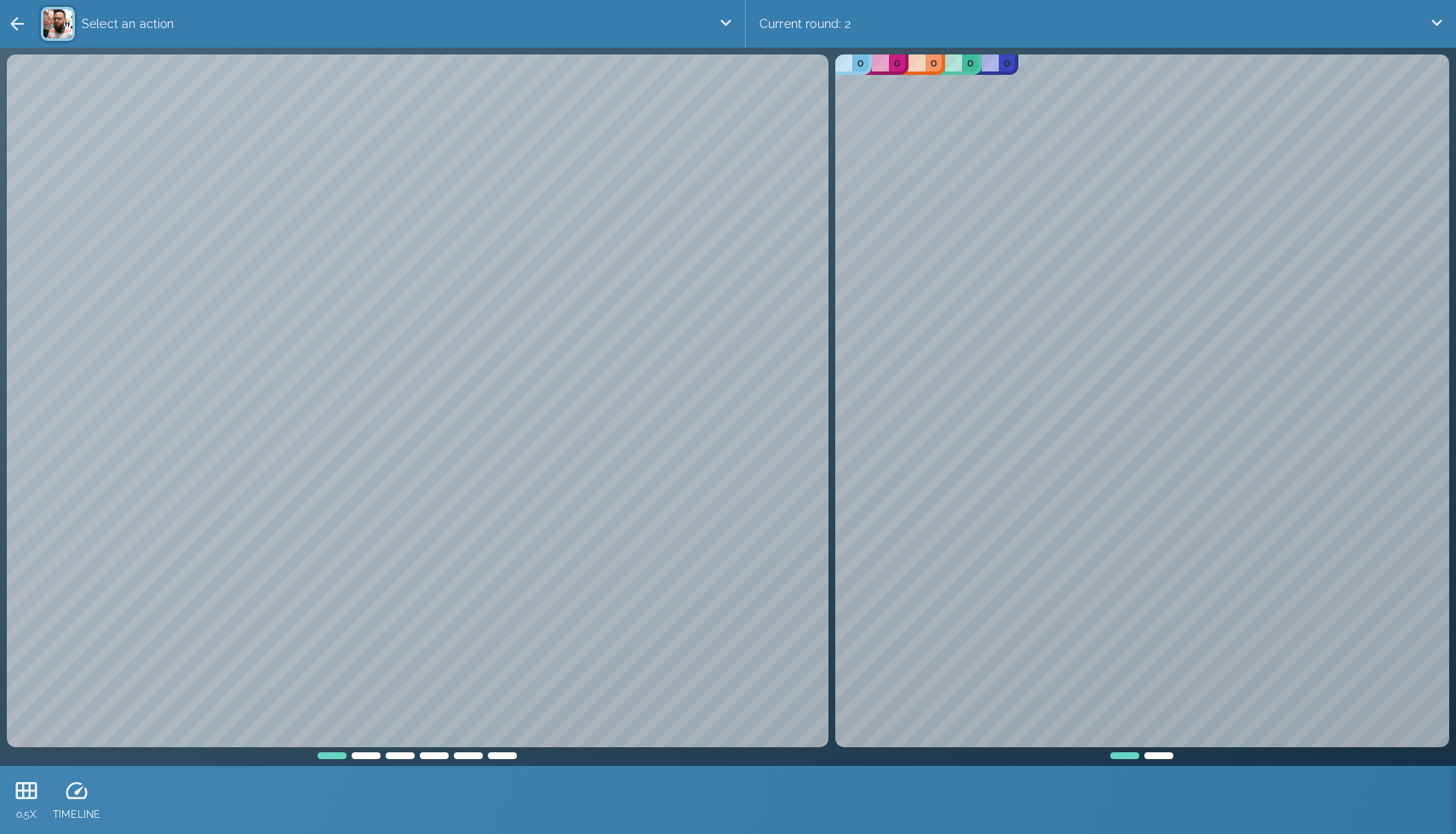
click at [400, 760] on div "0 0 0 0" at bounding box center [417, 407] width 828 height 712
click at [401, 757] on div at bounding box center [400, 753] width 34 height 12
click at [375, 753] on div at bounding box center [366, 753] width 34 height 12
click at [228, 19] on p "Select an action" at bounding box center [396, 24] width 643 height 34
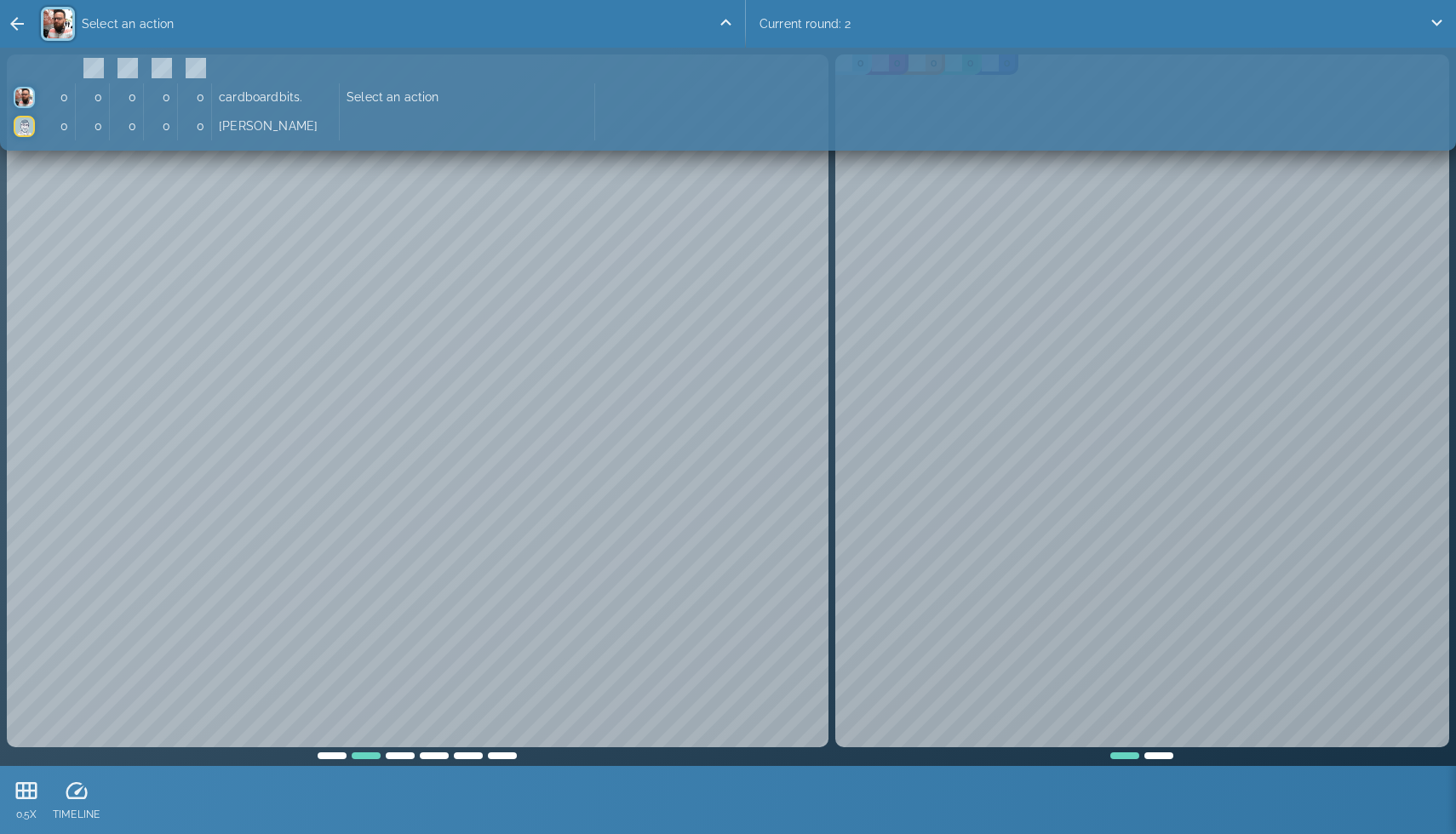
click at [228, 19] on p "Select an action" at bounding box center [396, 24] width 643 height 34
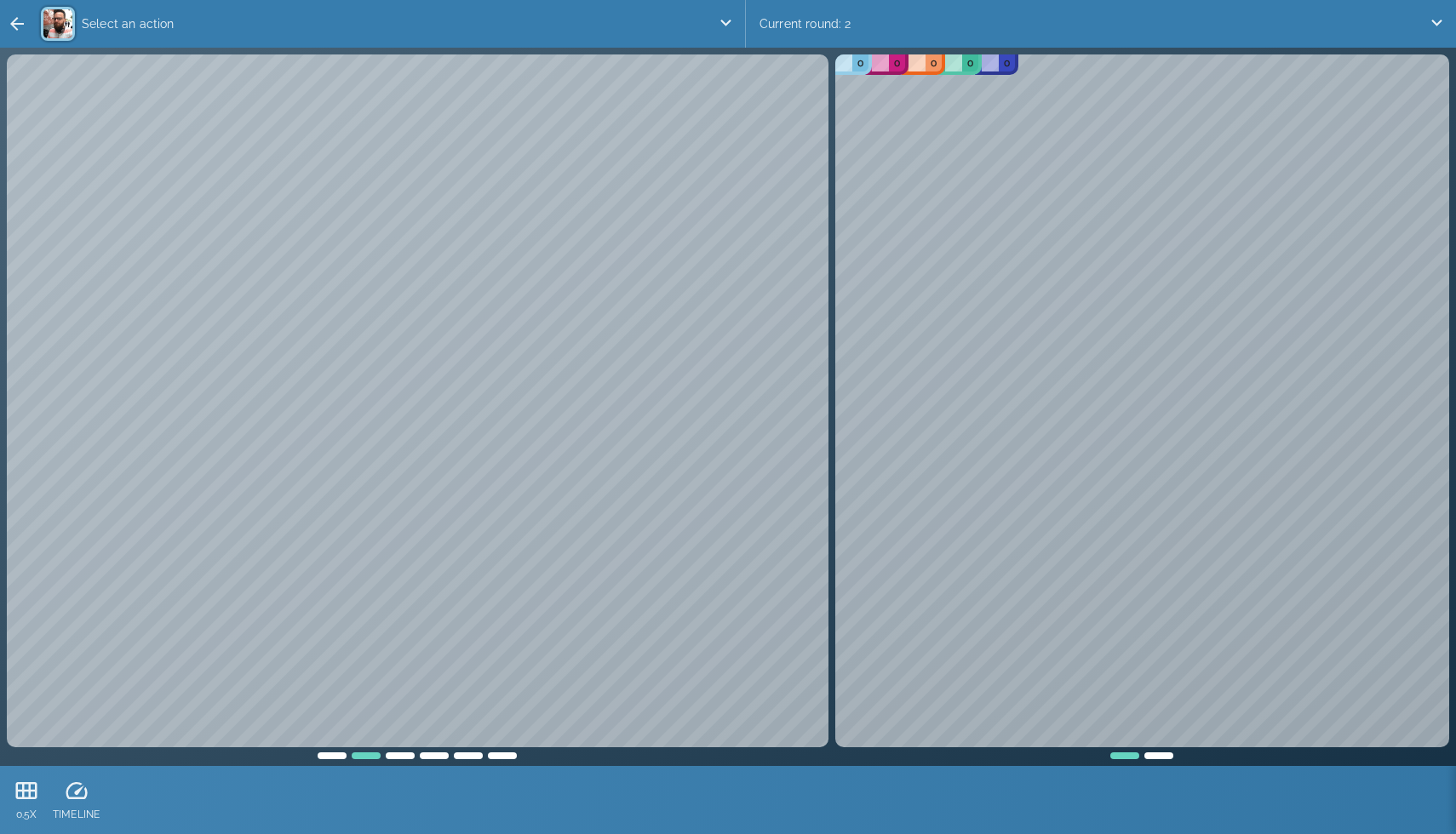
click at [781, 29] on div "Current round: 2" at bounding box center [1101, 24] width 710 height 48
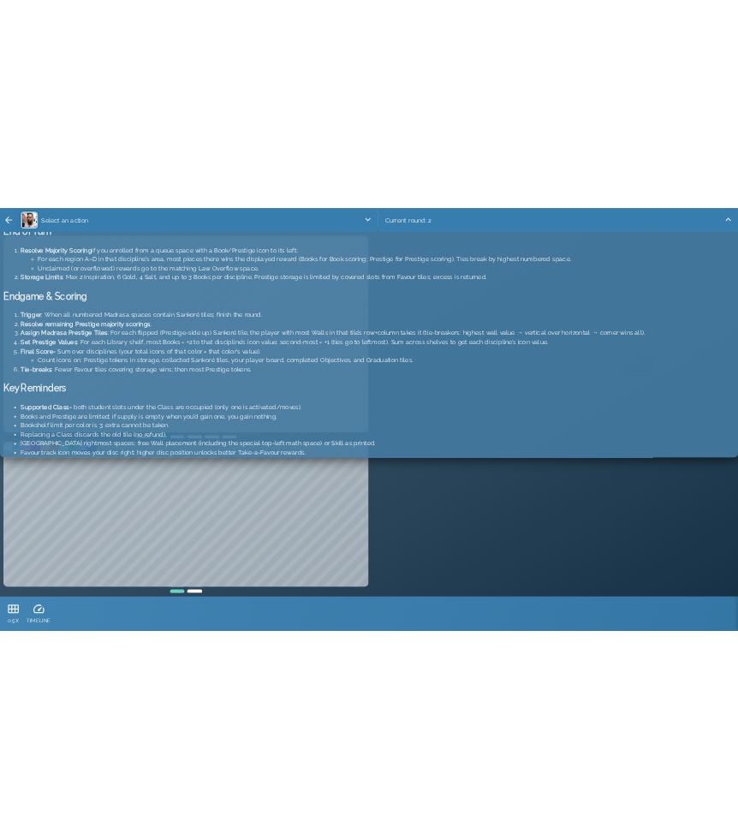
scroll to position [1451, 0]
